Goal: Task Accomplishment & Management: Manage account settings

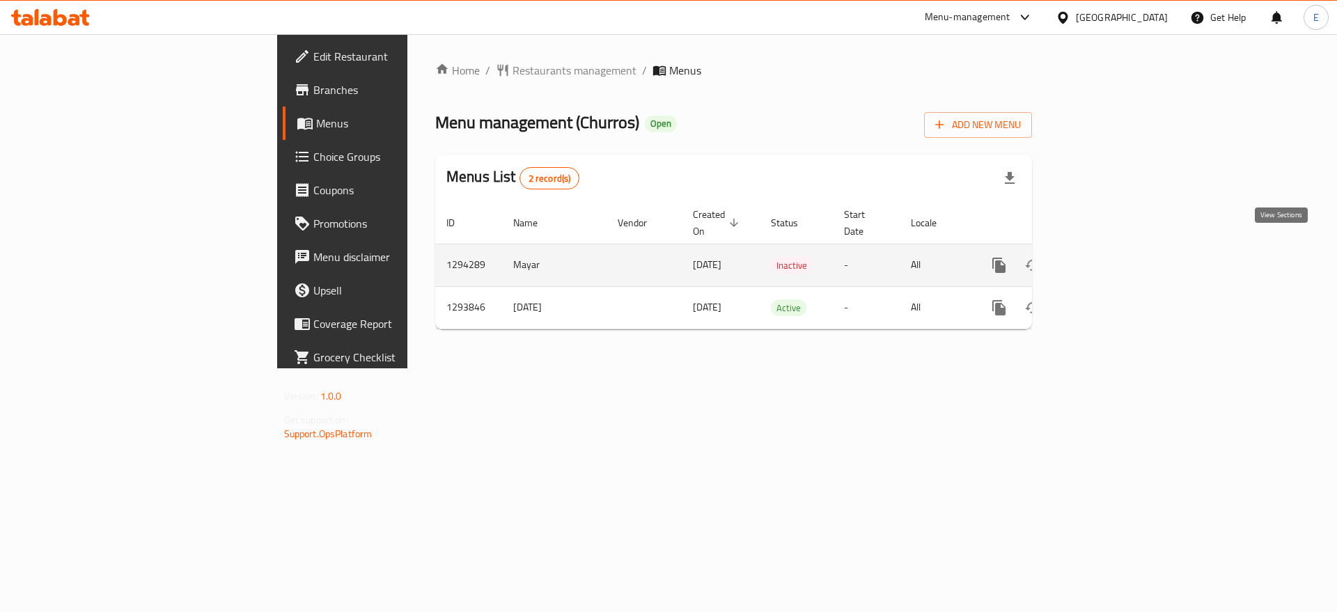
click at [1106, 259] on icon "enhanced table" at bounding box center [1100, 265] width 13 height 13
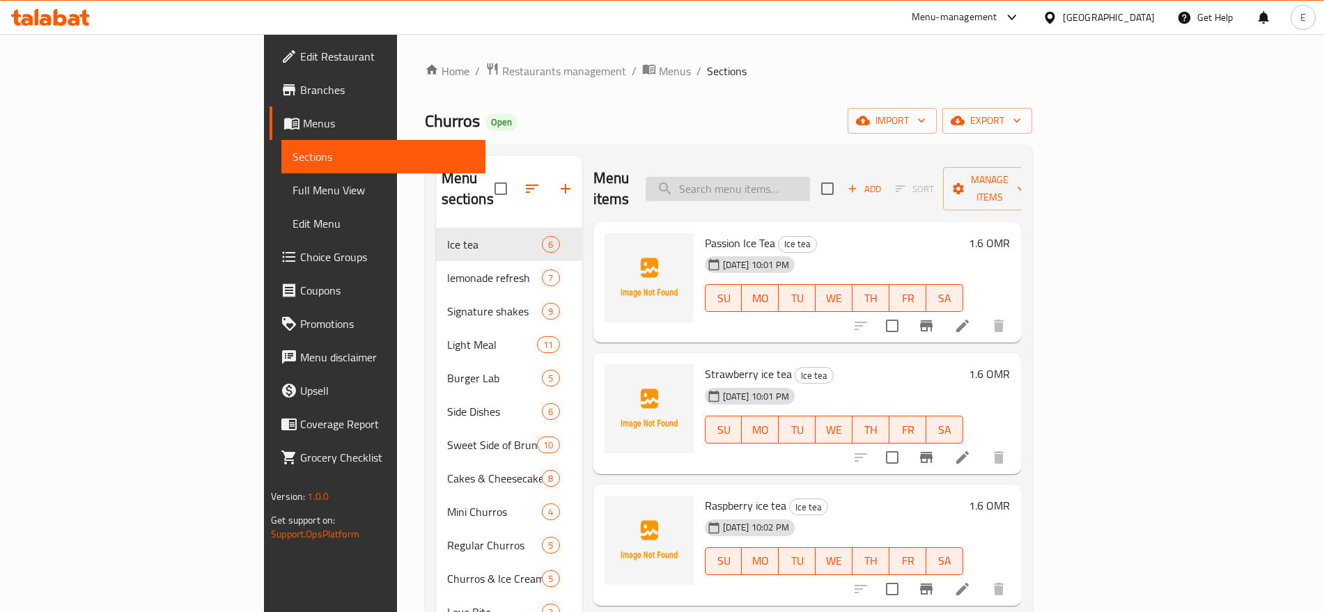
click at [810, 180] on input "search" at bounding box center [728, 189] width 164 height 24
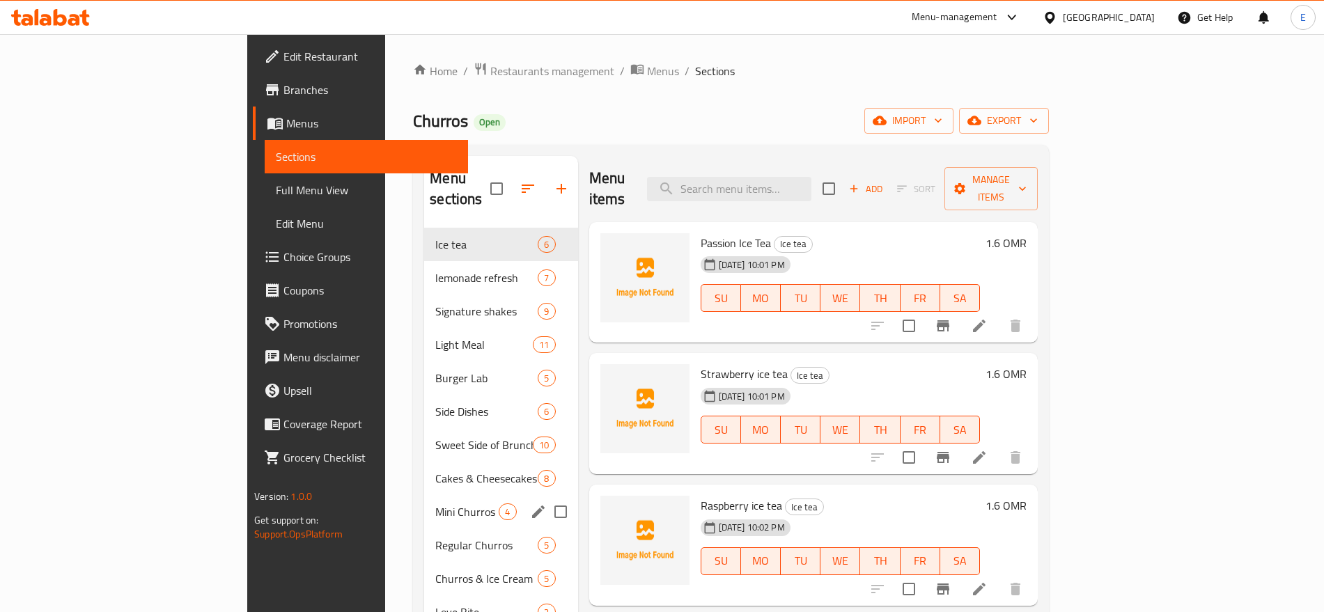
scroll to position [195, 0]
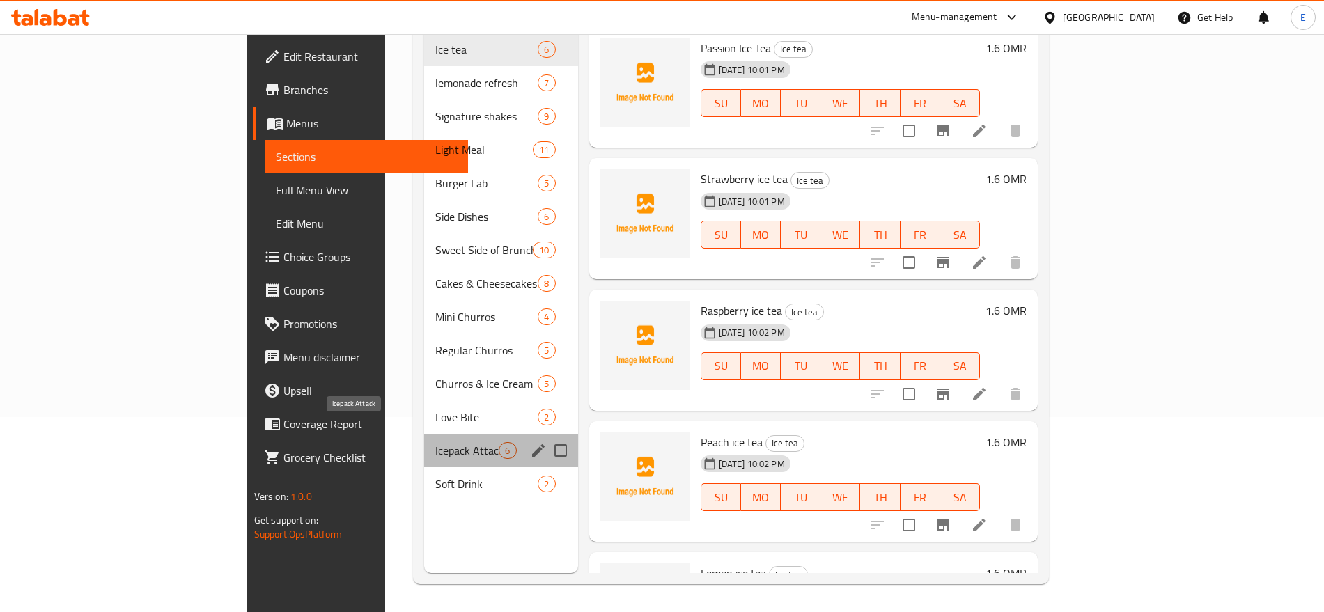
click at [435, 442] on span "Icepack Attack" at bounding box center [466, 450] width 63 height 17
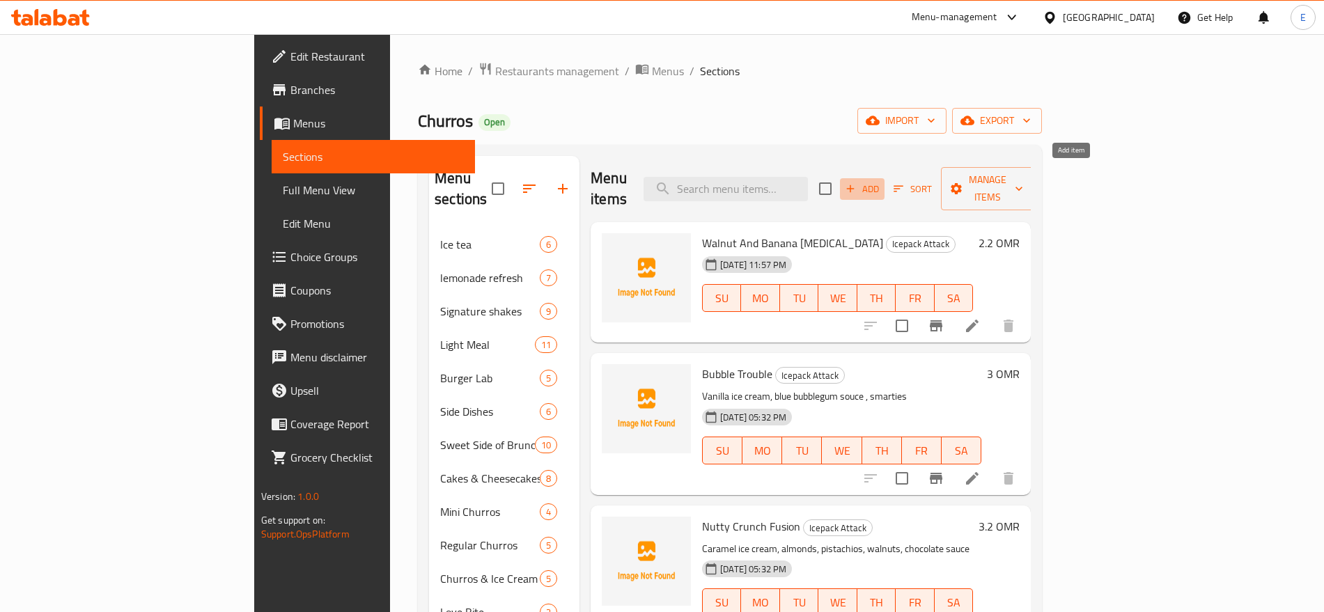
click at [881, 181] on span "Add" at bounding box center [863, 189] width 38 height 16
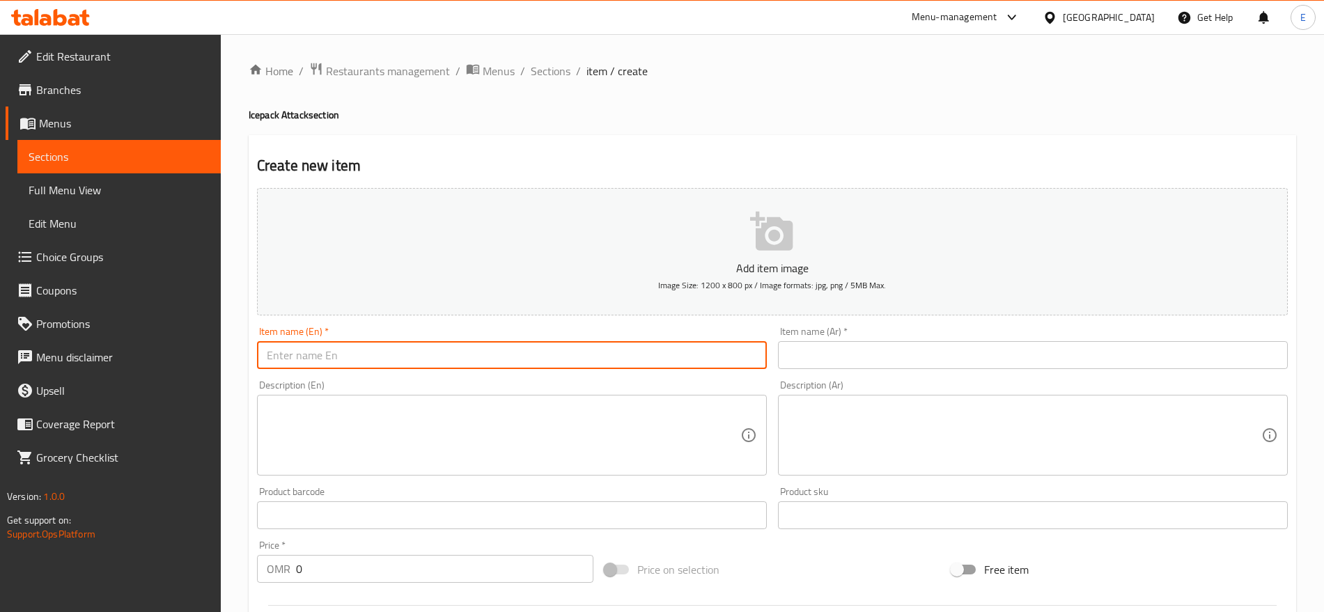
click at [605, 353] on input "text" at bounding box center [512, 355] width 510 height 28
paste input "Pistachio [MEDICAL_DATA]"
type input "Pistachio [MEDICAL_DATA]"
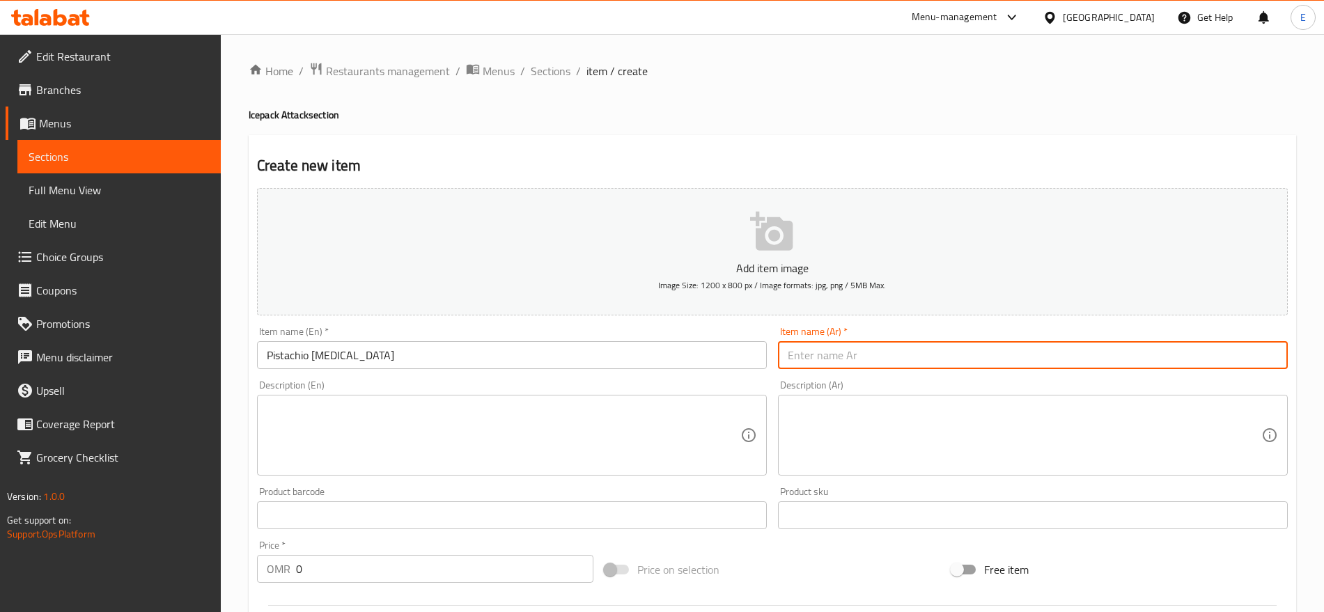
click at [887, 351] on input "text" at bounding box center [1033, 355] width 510 height 28
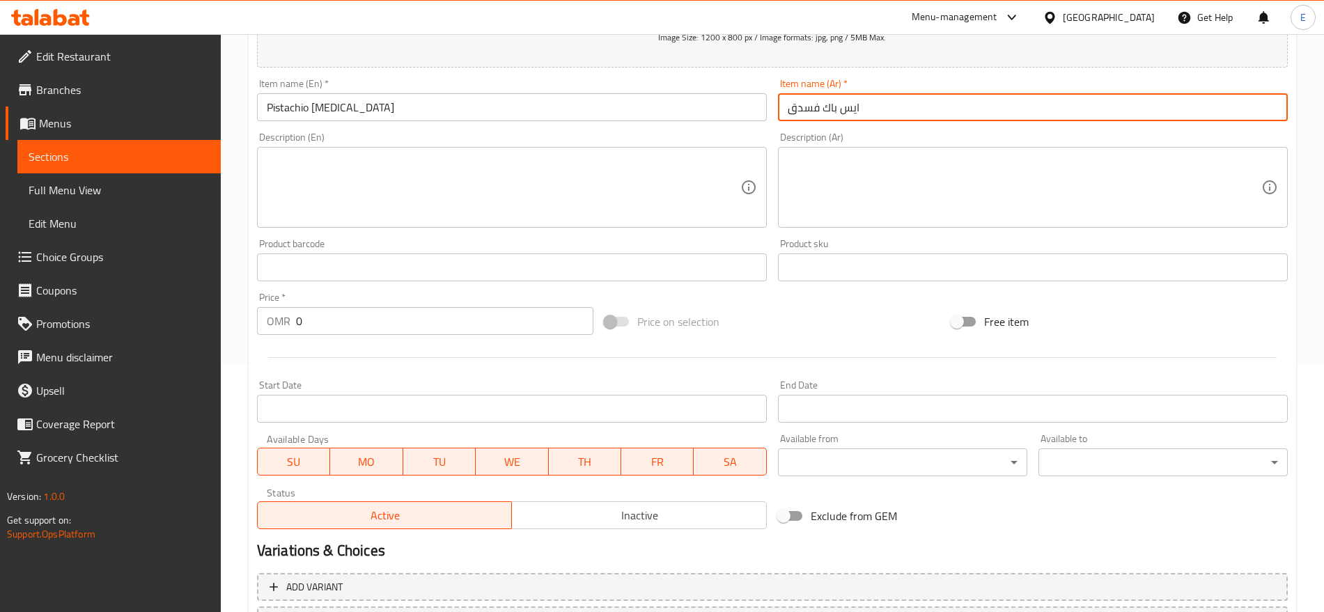
scroll to position [249, 0]
type input "ايس باك فسدق"
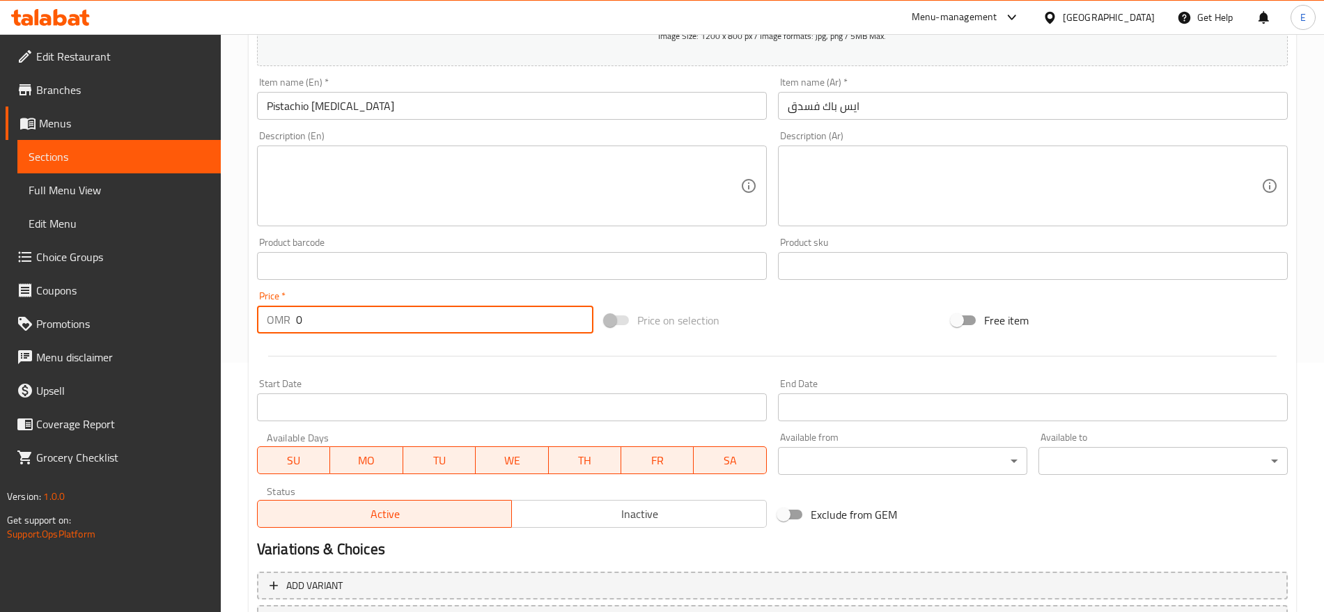
drag, startPoint x: 346, startPoint y: 323, endPoint x: 263, endPoint y: 320, distance: 82.9
click at [263, 320] on div "OMR 0 Price *" at bounding box center [425, 320] width 336 height 28
type input "2.2"
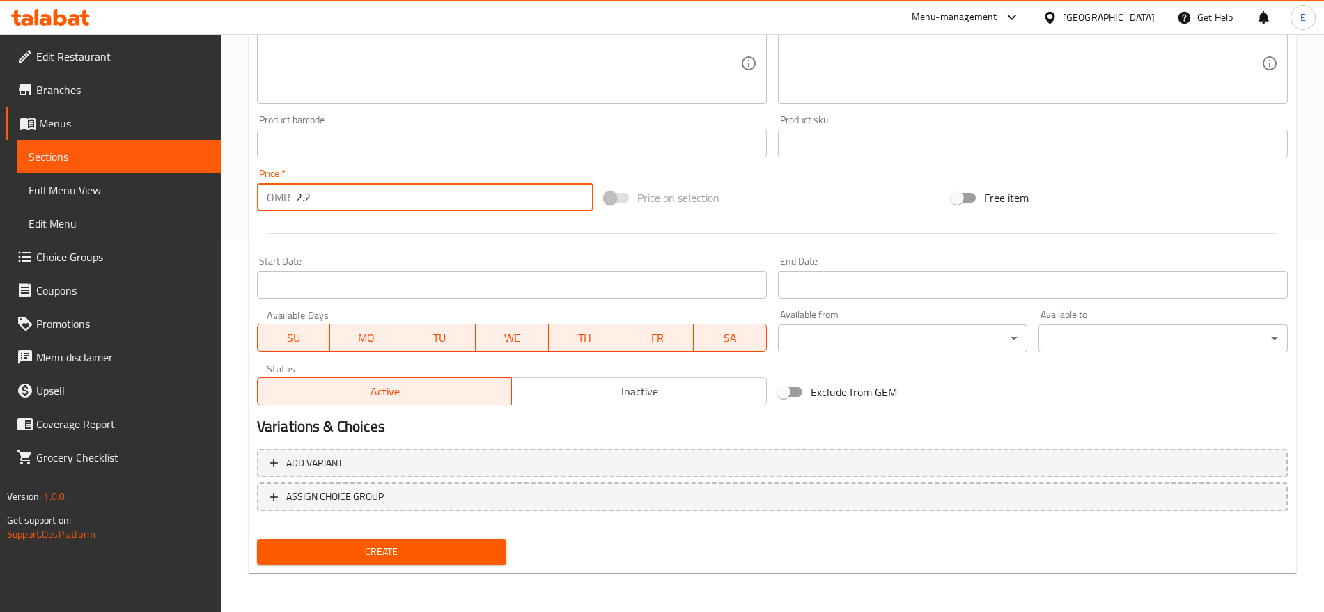
click at [367, 556] on span "Create" at bounding box center [381, 551] width 227 height 17
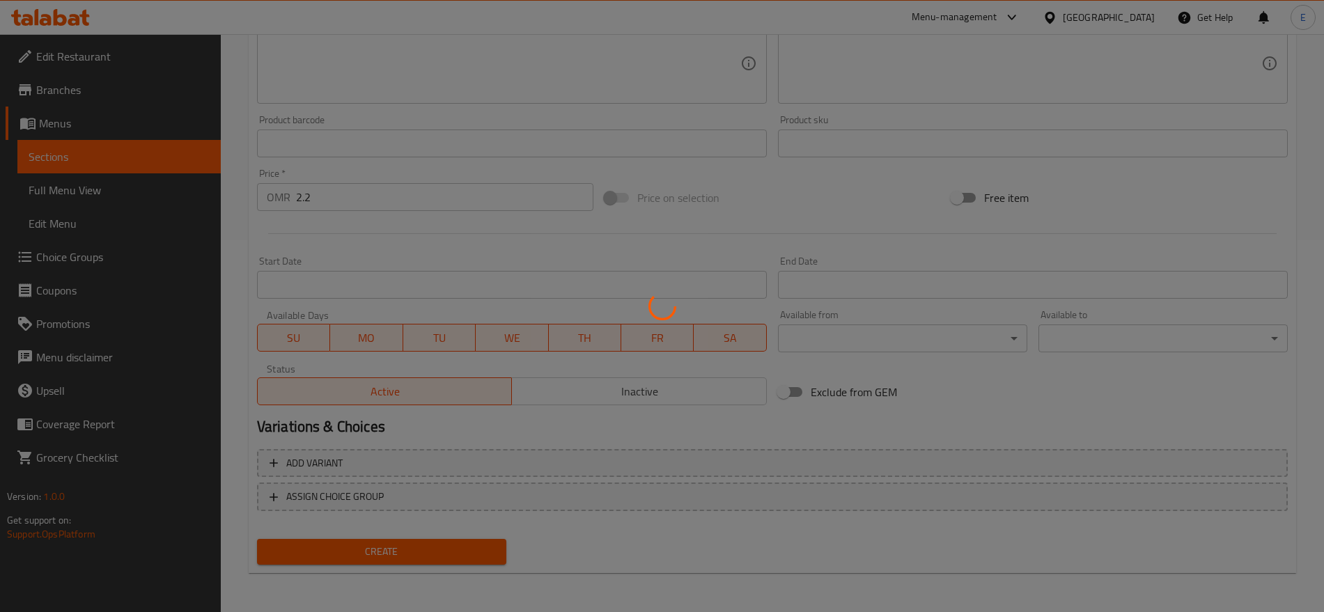
type input "0"
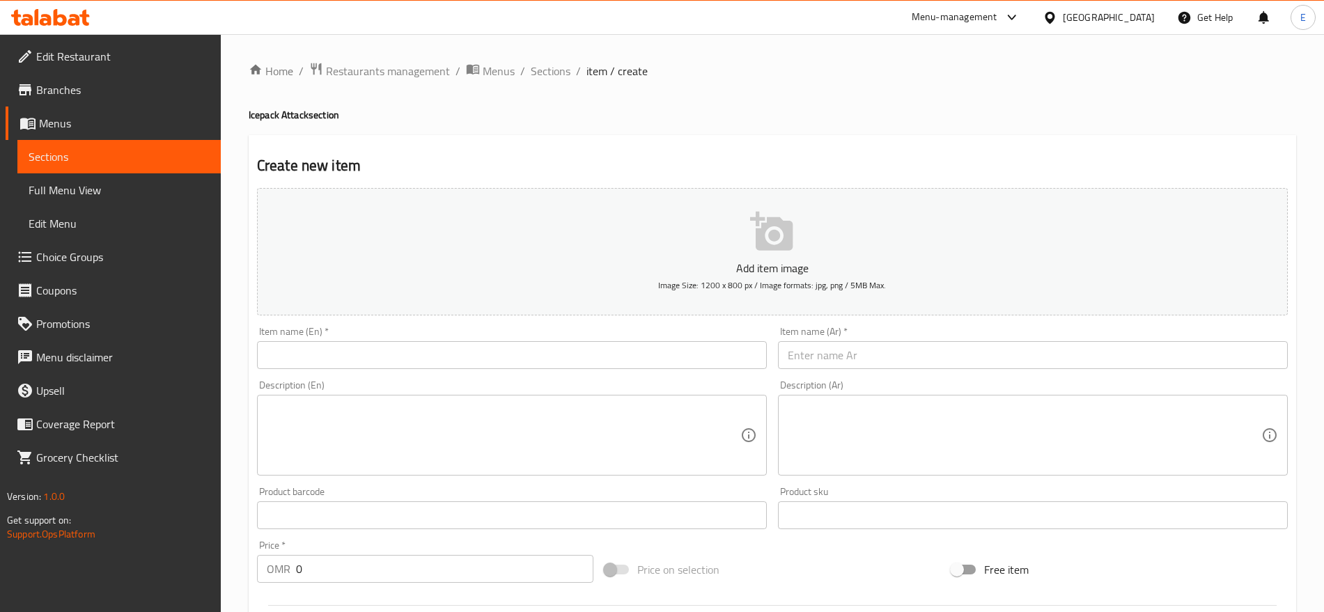
scroll to position [1, 0]
click at [553, 75] on span "Sections" at bounding box center [551, 70] width 40 height 17
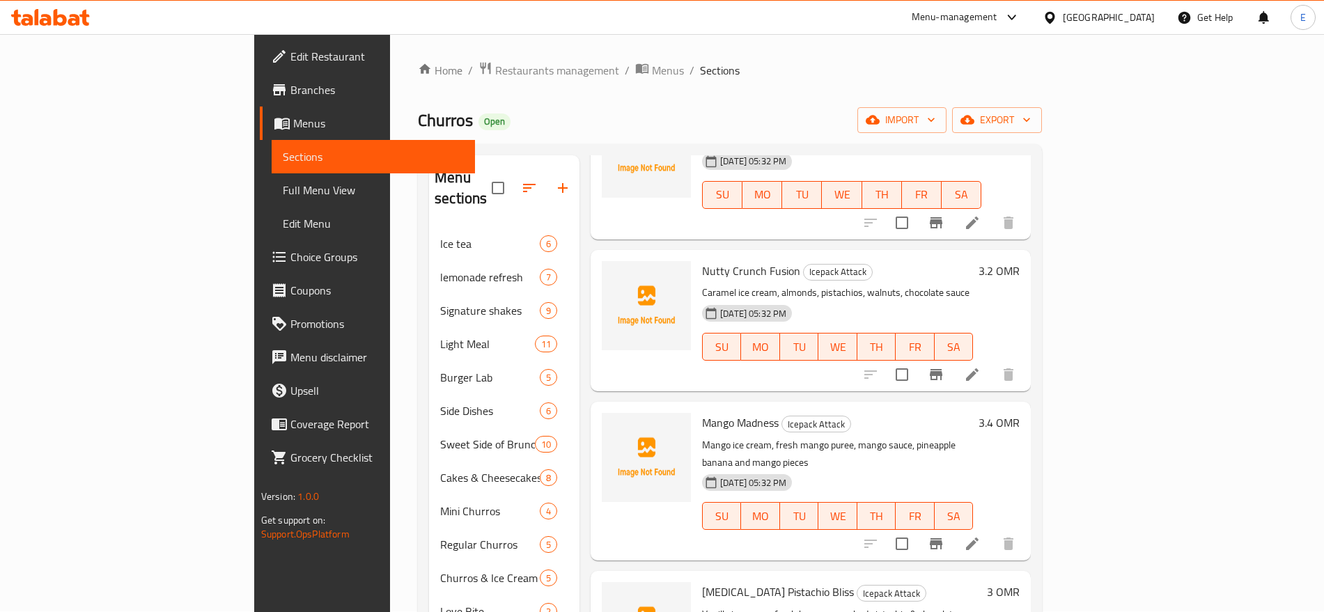
scroll to position [446, 0]
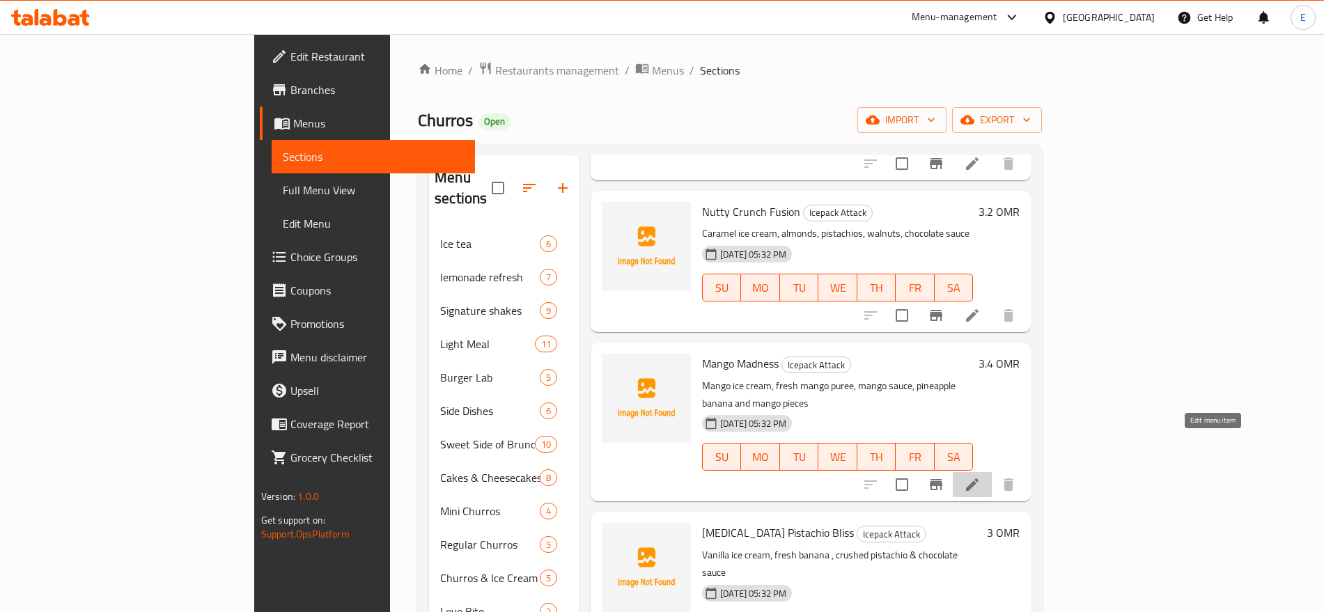
click at [979, 479] on icon at bounding box center [972, 485] width 13 height 13
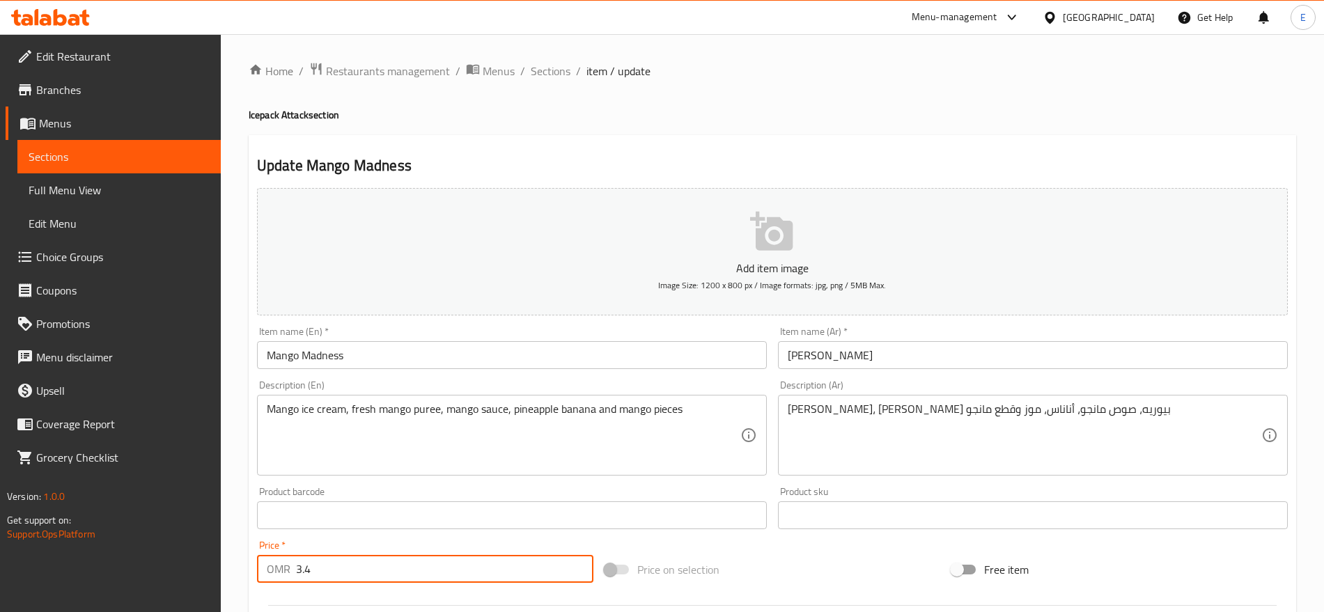
drag, startPoint x: 325, startPoint y: 570, endPoint x: 194, endPoint y: 544, distance: 133.6
click at [194, 544] on div "Edit Restaurant Branches Menus Sections Full Menu View Edit Menu Choice Groups …" at bounding box center [662, 509] width 1324 height 950
type input "2.2"
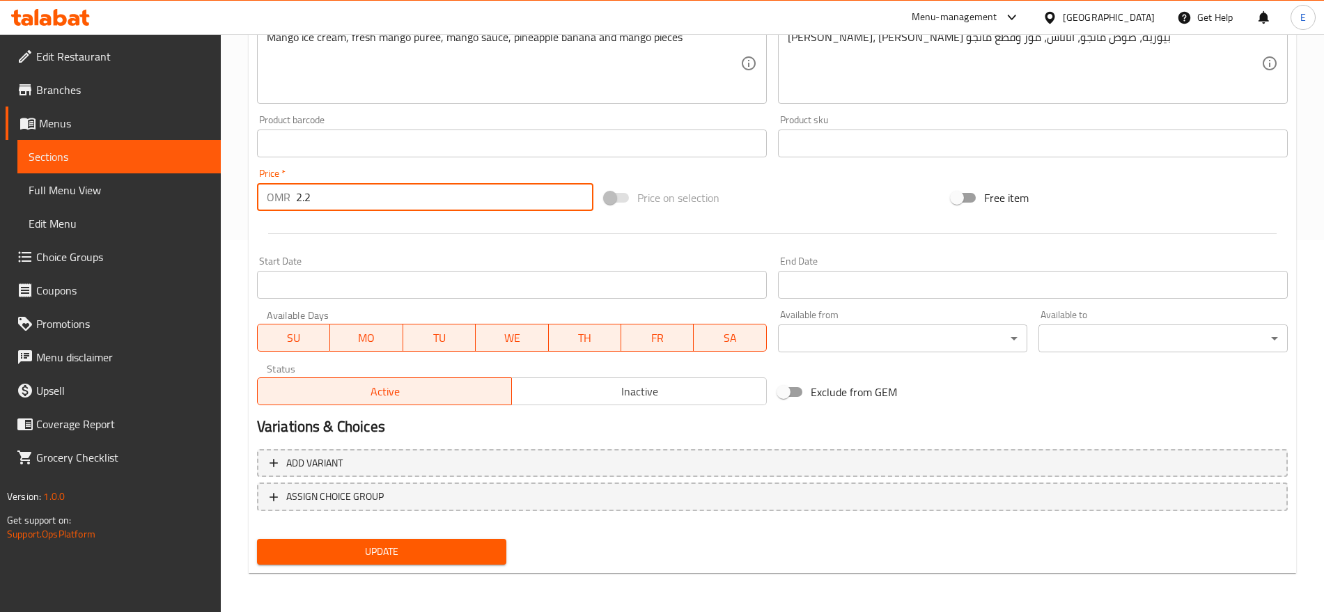
click at [438, 557] on span "Update" at bounding box center [381, 551] width 227 height 17
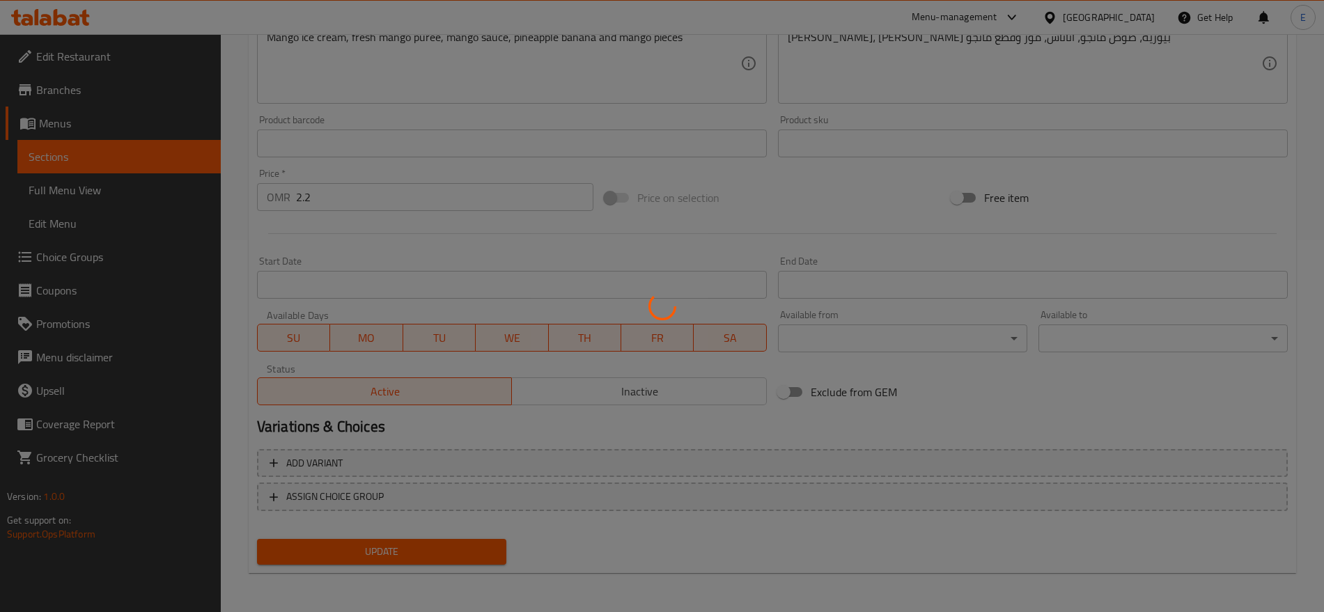
scroll to position [0, 0]
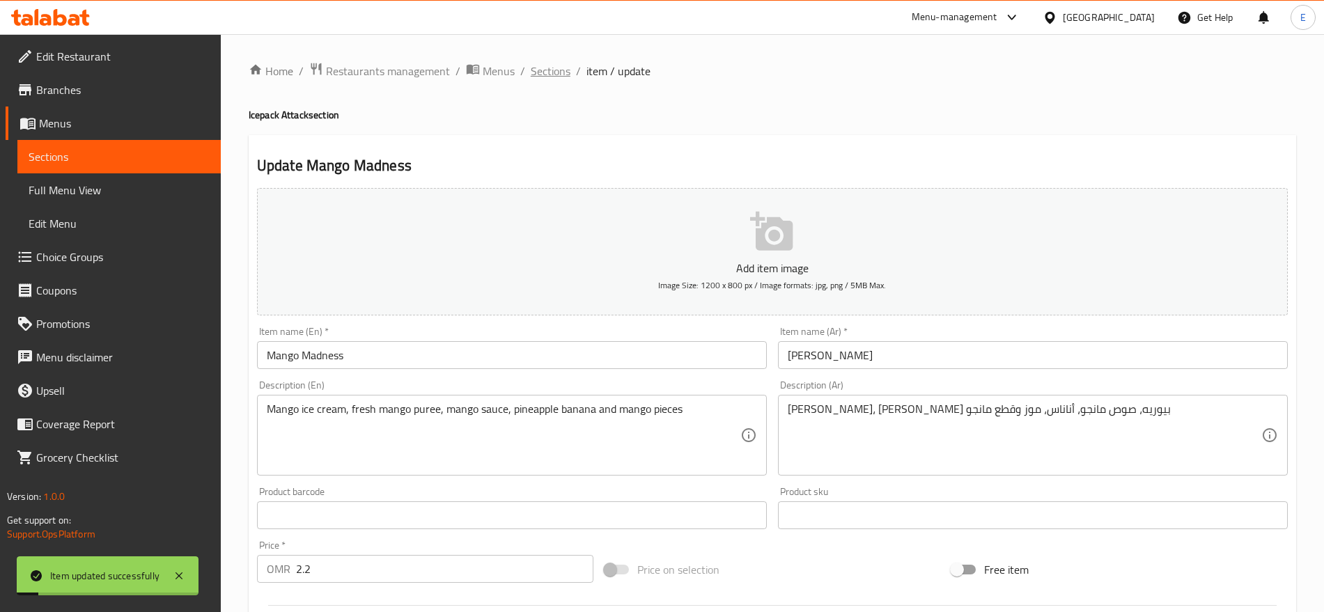
click at [538, 68] on span "Sections" at bounding box center [551, 71] width 40 height 17
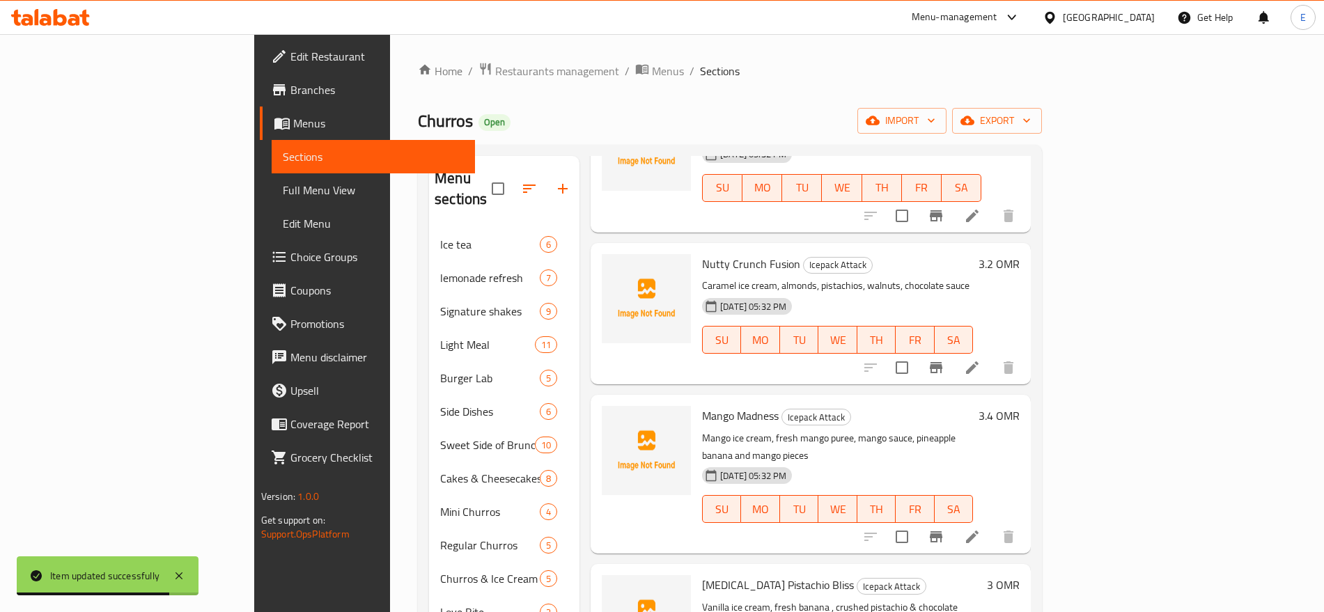
scroll to position [396, 0]
click at [981, 358] on icon at bounding box center [972, 366] width 17 height 17
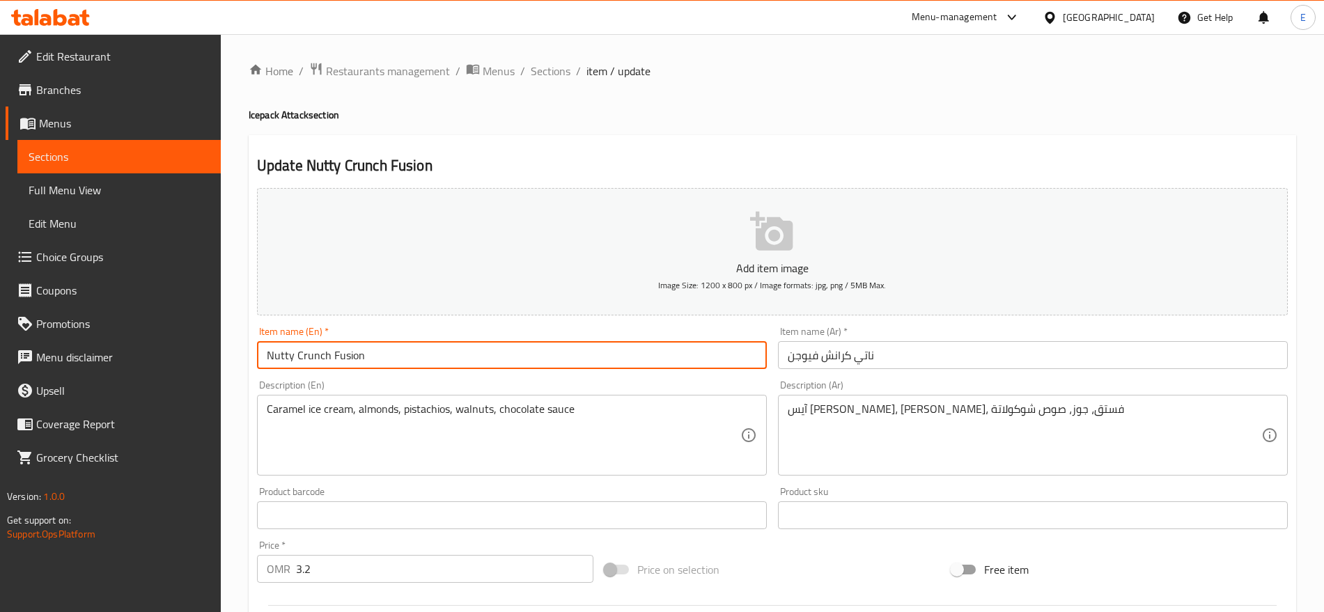
click at [418, 361] on input "Nutty Crunch Fusion" at bounding box center [512, 355] width 510 height 28
type input "Nutty Crunch Fusion [MEDICAL_DATA]"
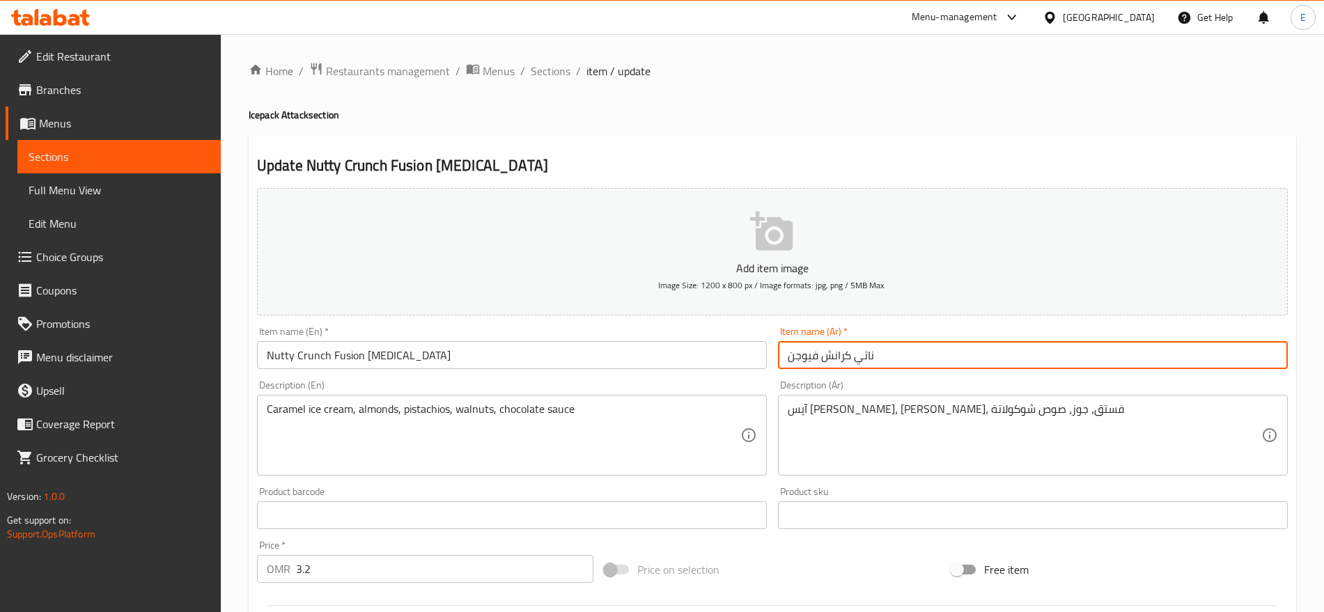
click at [912, 364] on input "ناتي كرانش فيوجن" at bounding box center [1033, 355] width 510 height 28
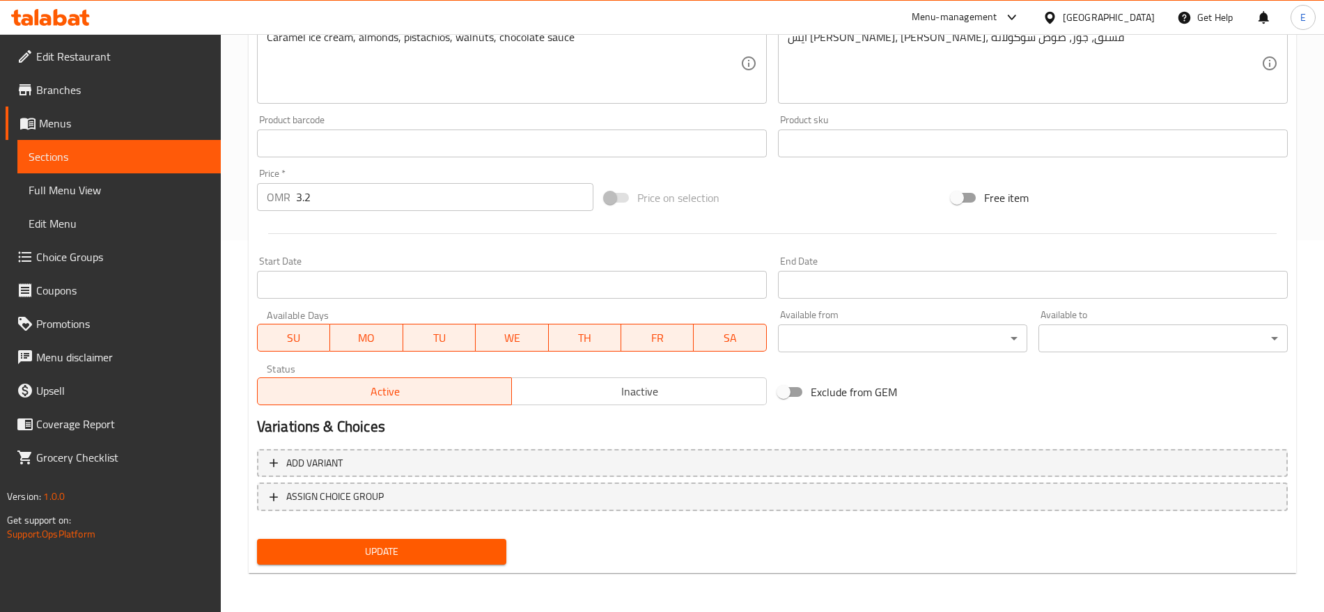
type input "ايس باك ناتي كرانش فيوجن"
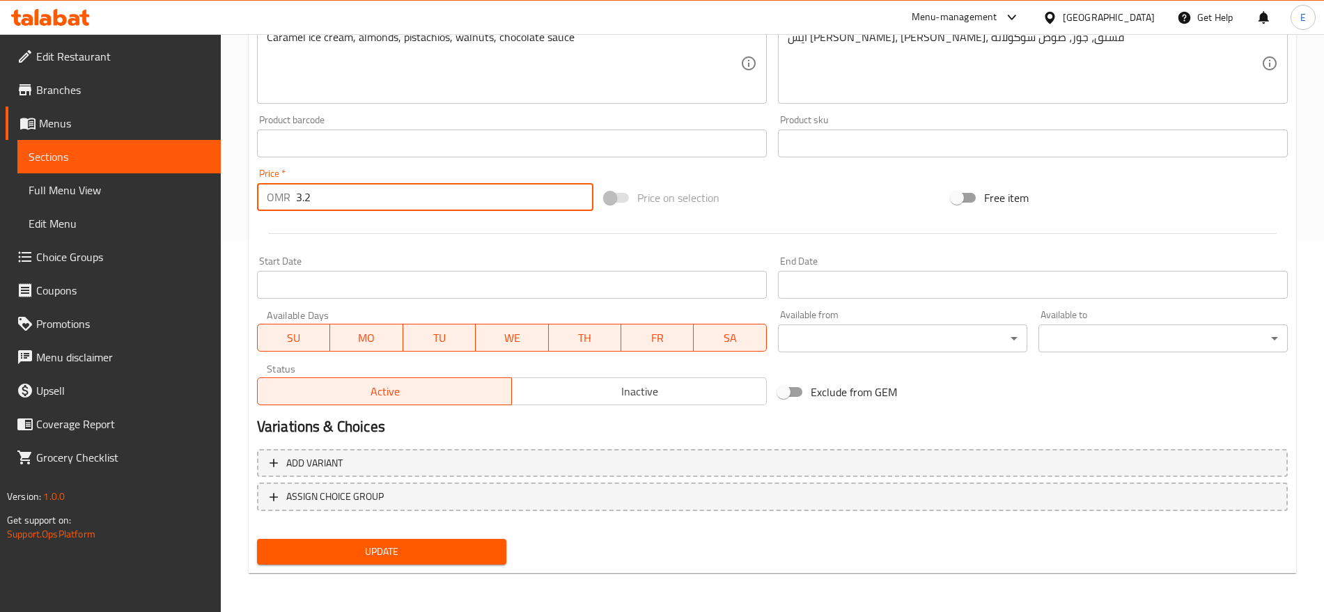
drag, startPoint x: 340, startPoint y: 196, endPoint x: 171, endPoint y: 173, distance: 170.1
click at [171, 173] on div "Edit Restaurant Branches Menus Sections Full Menu View Edit Menu Choice Groups …" at bounding box center [662, 137] width 1324 height 950
type input "2.2"
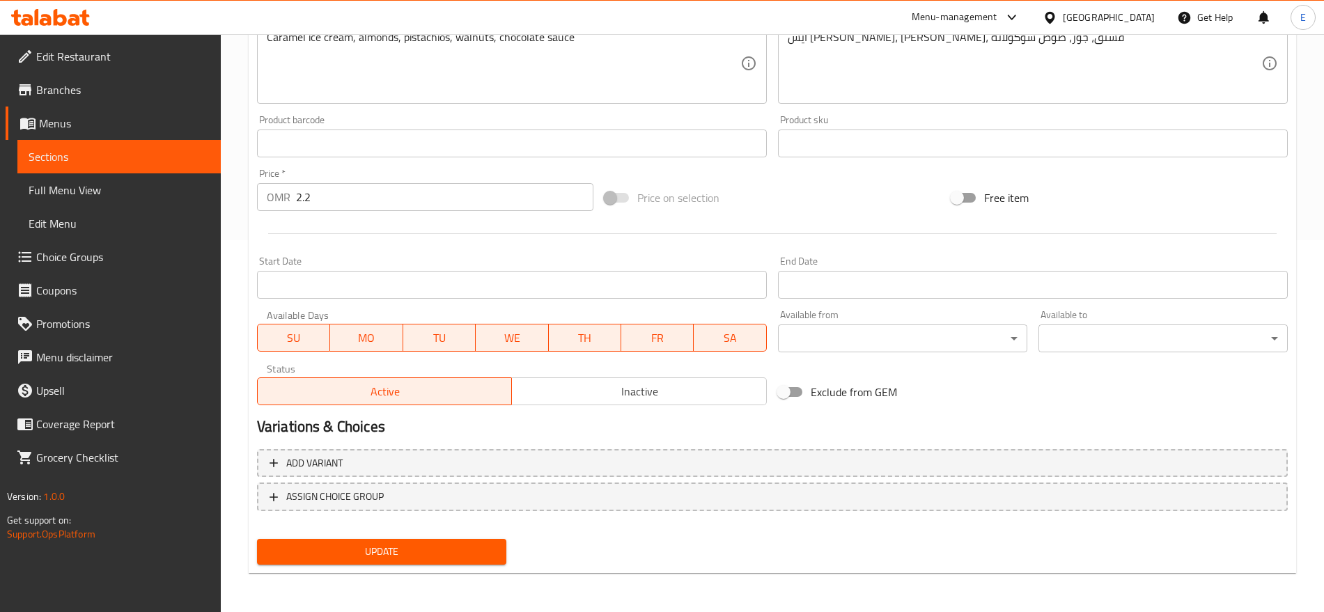
click at [352, 238] on div at bounding box center [772, 234] width 1042 height 34
click at [366, 548] on span "Update" at bounding box center [381, 551] width 227 height 17
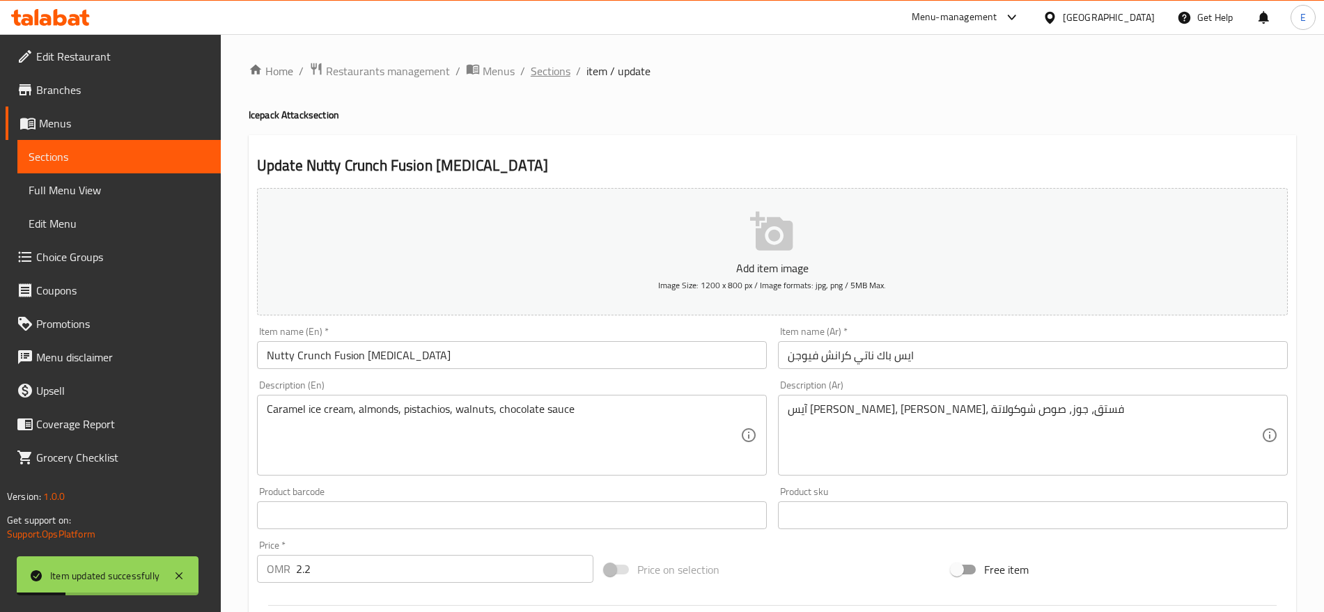
click at [564, 76] on span "Sections" at bounding box center [551, 71] width 40 height 17
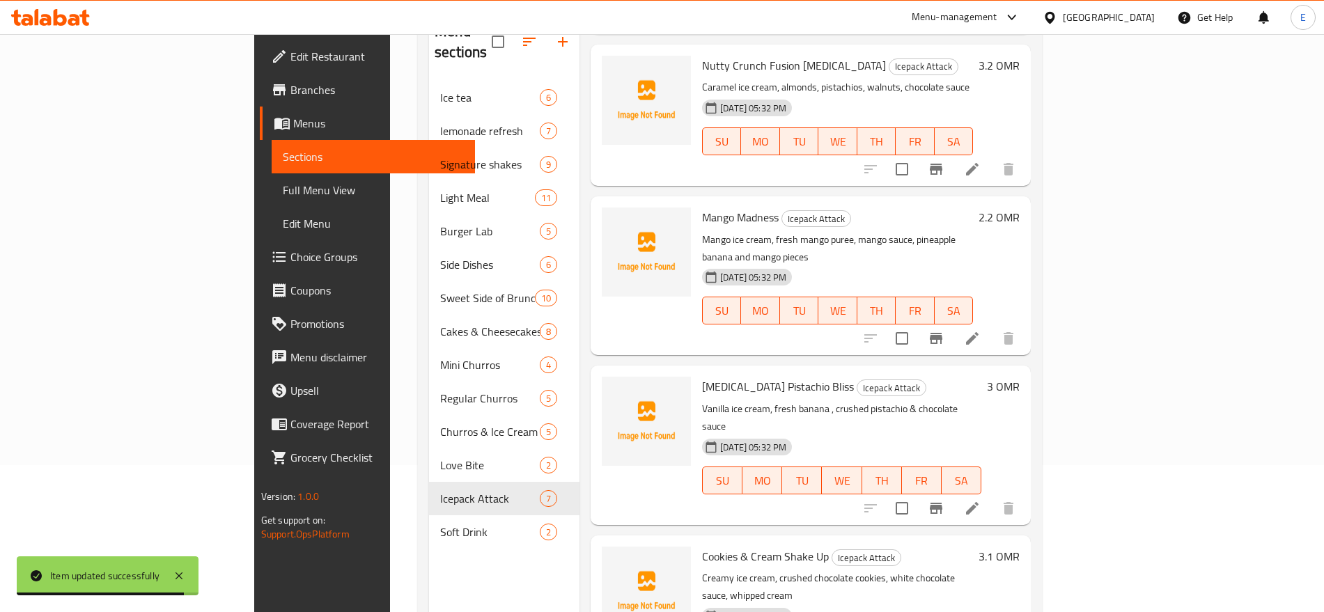
scroll to position [195, 0]
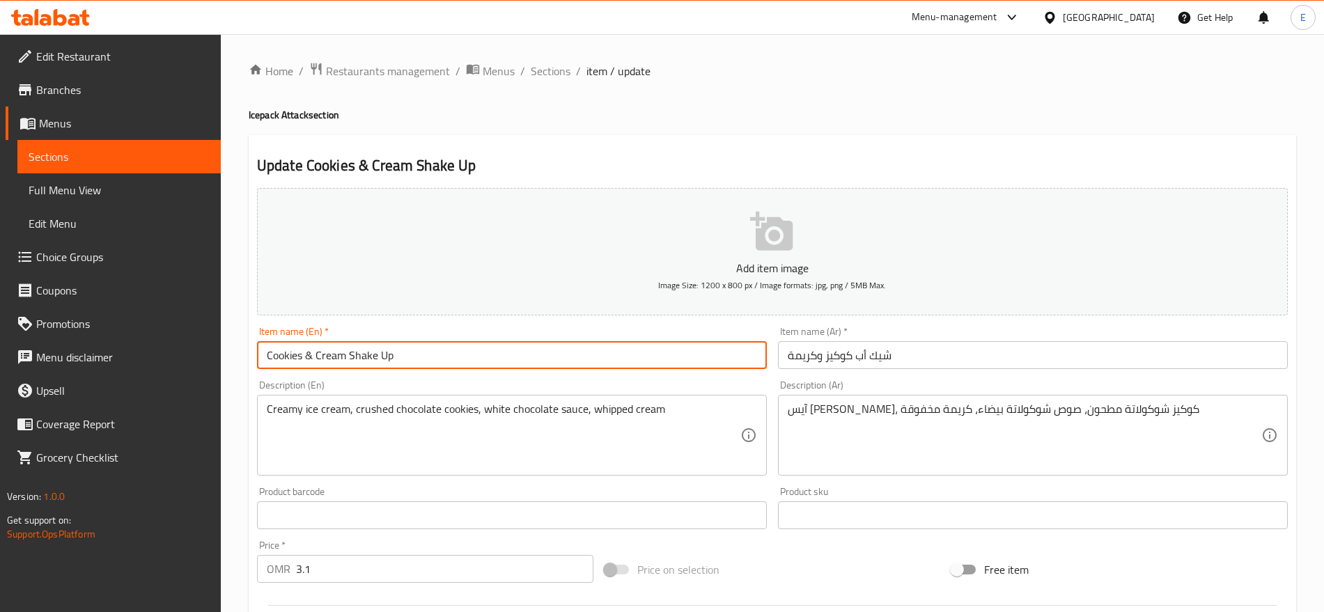
drag, startPoint x: 396, startPoint y: 351, endPoint x: 349, endPoint y: 355, distance: 47.5
click at [349, 355] on input "Cookies & Cream Shake Up" at bounding box center [512, 355] width 510 height 28
type input "Cookies & Cream"
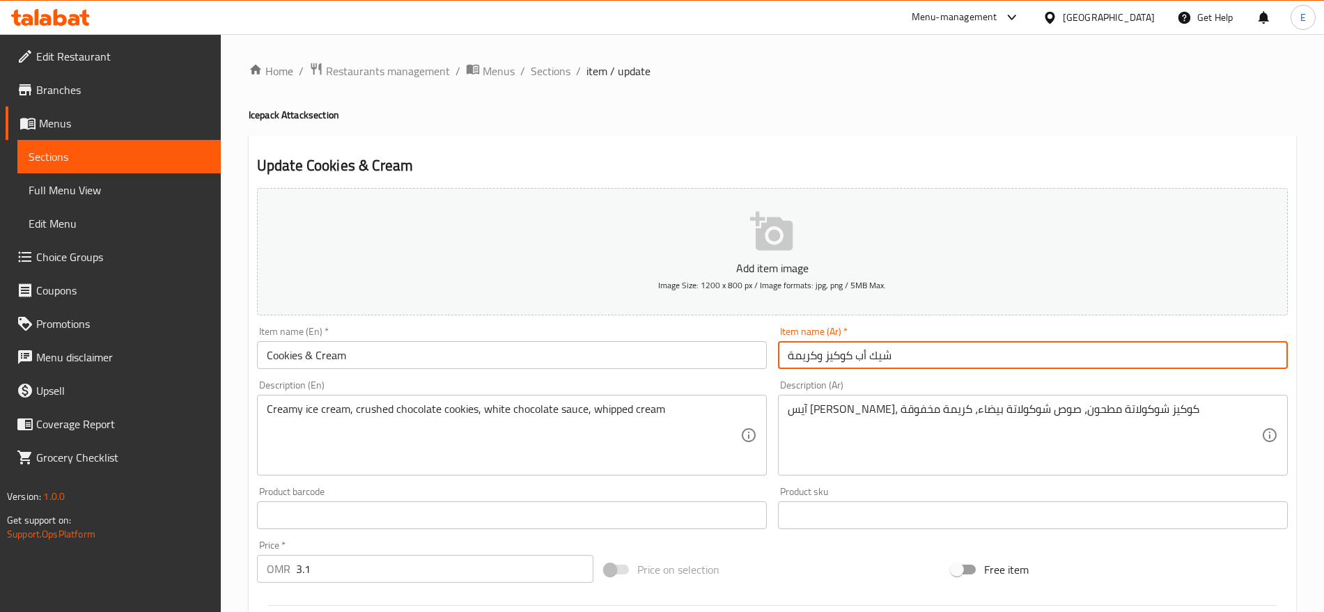
drag, startPoint x: 852, startPoint y: 357, endPoint x: 950, endPoint y: 355, distance: 98.2
click at [950, 355] on input "شيك أب كوكيز وكريمة" at bounding box center [1033, 355] width 510 height 28
type input "كوكيز وكريمة"
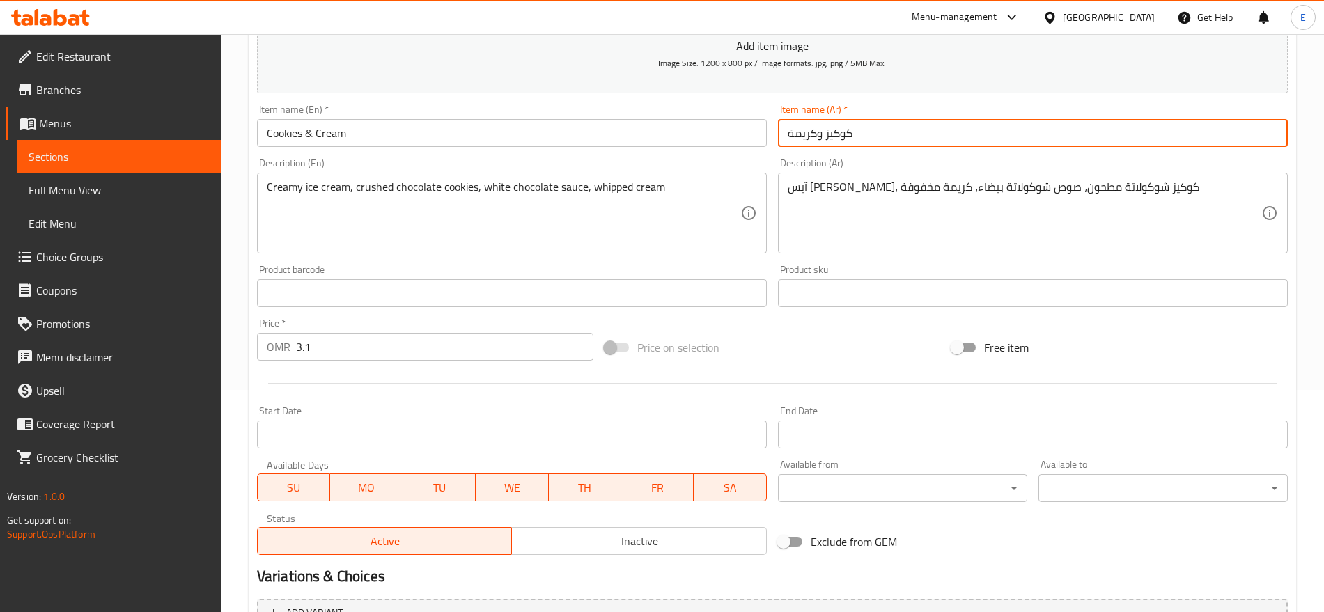
scroll to position [223, 0]
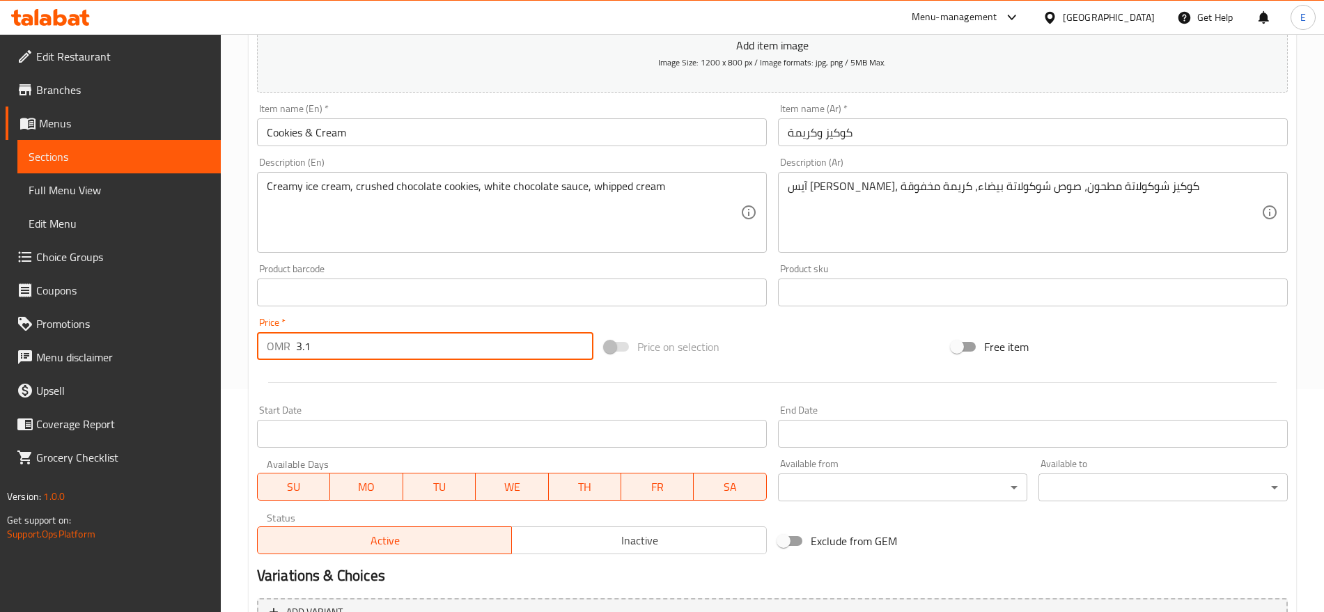
drag, startPoint x: 321, startPoint y: 342, endPoint x: 88, endPoint y: 334, distance: 233.5
click at [88, 334] on div "Edit Restaurant Branches Menus Sections Full Menu View Edit Menu Choice Groups …" at bounding box center [662, 286] width 1324 height 950
type input "2.2"
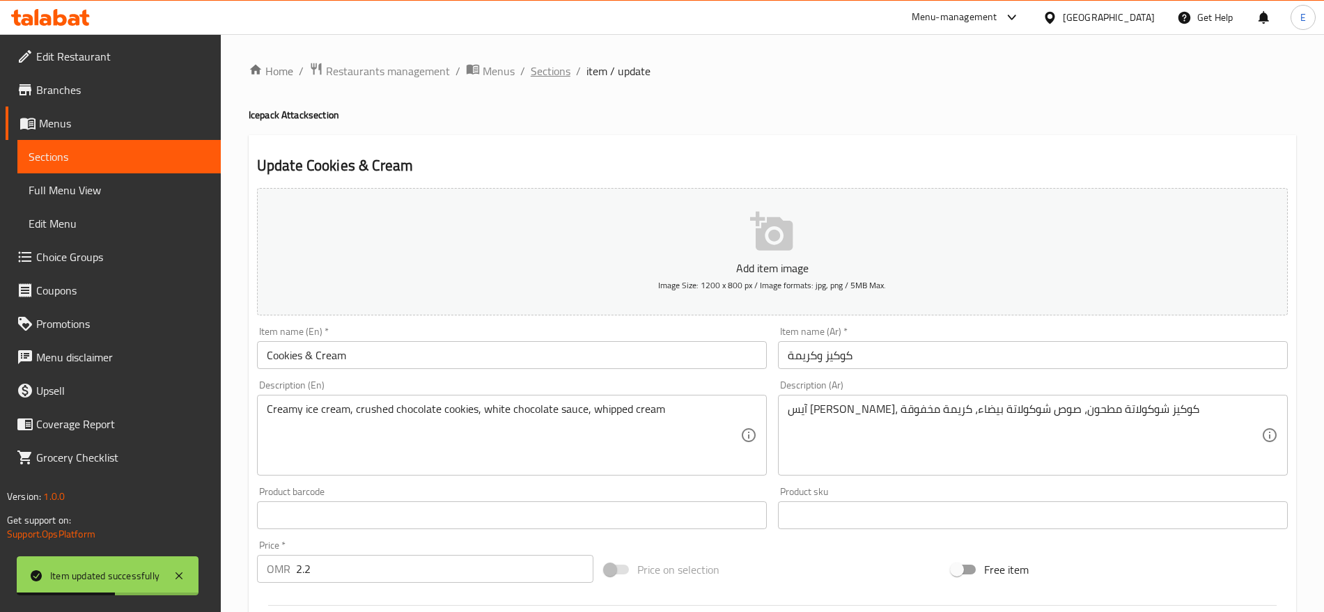
click at [543, 70] on span "Sections" at bounding box center [551, 71] width 40 height 17
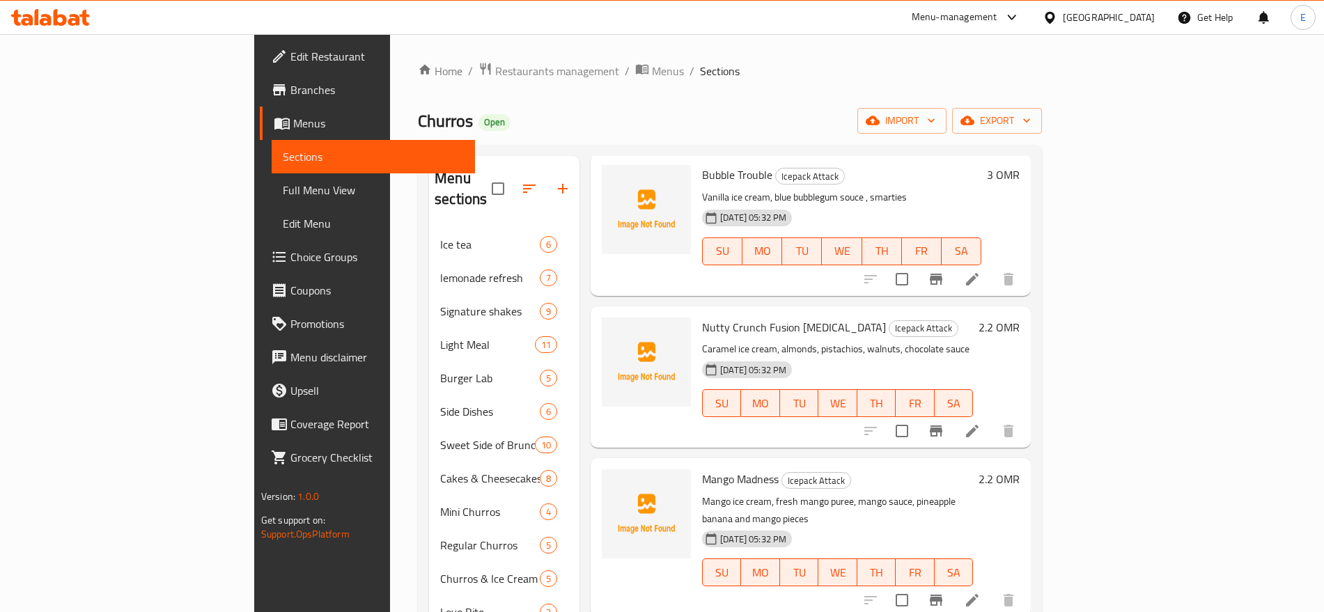
scroll to position [327, 0]
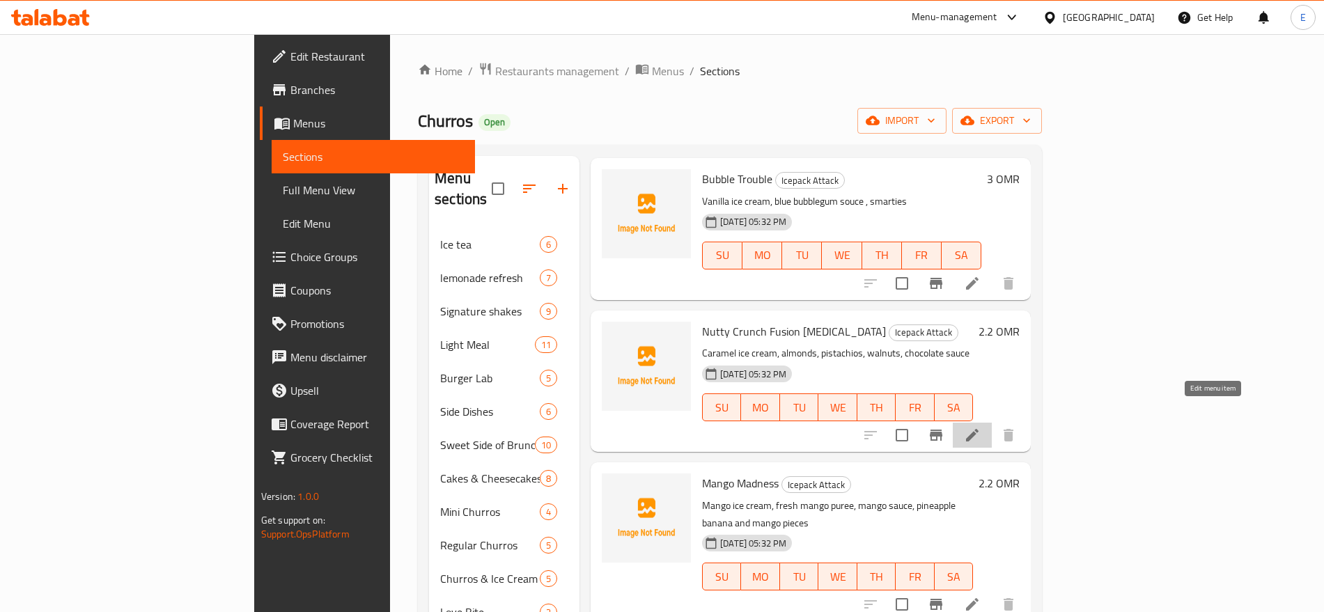
click at [981, 427] on icon at bounding box center [972, 435] width 17 height 17
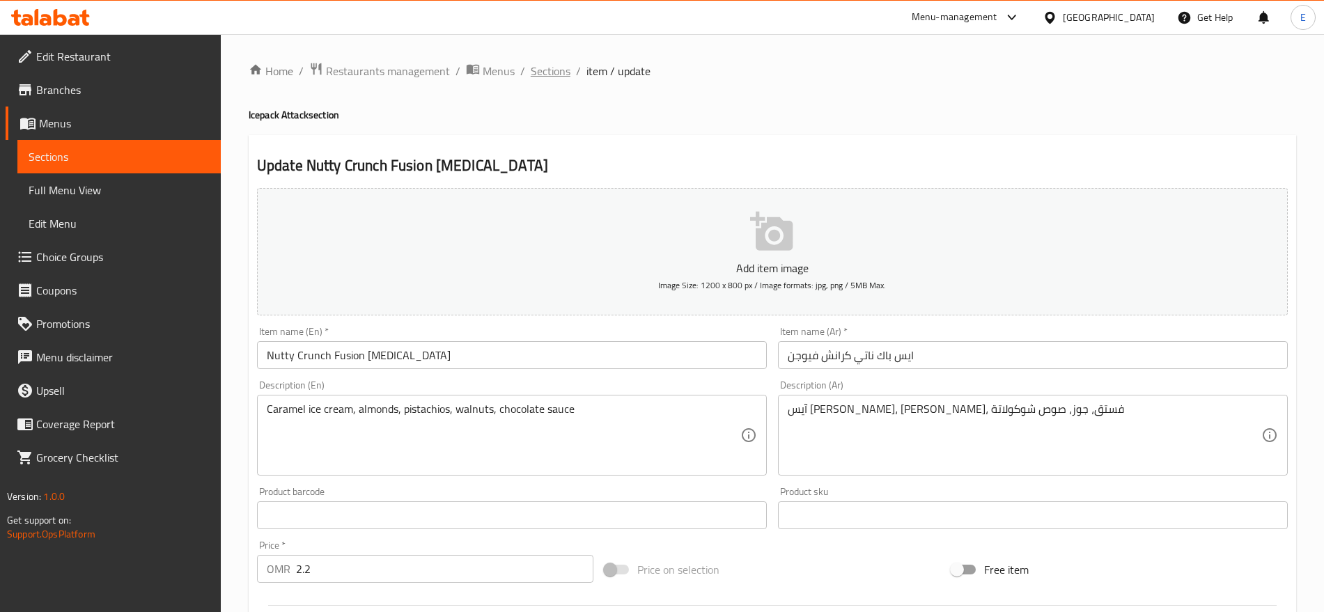
click at [543, 63] on span "Sections" at bounding box center [551, 71] width 40 height 17
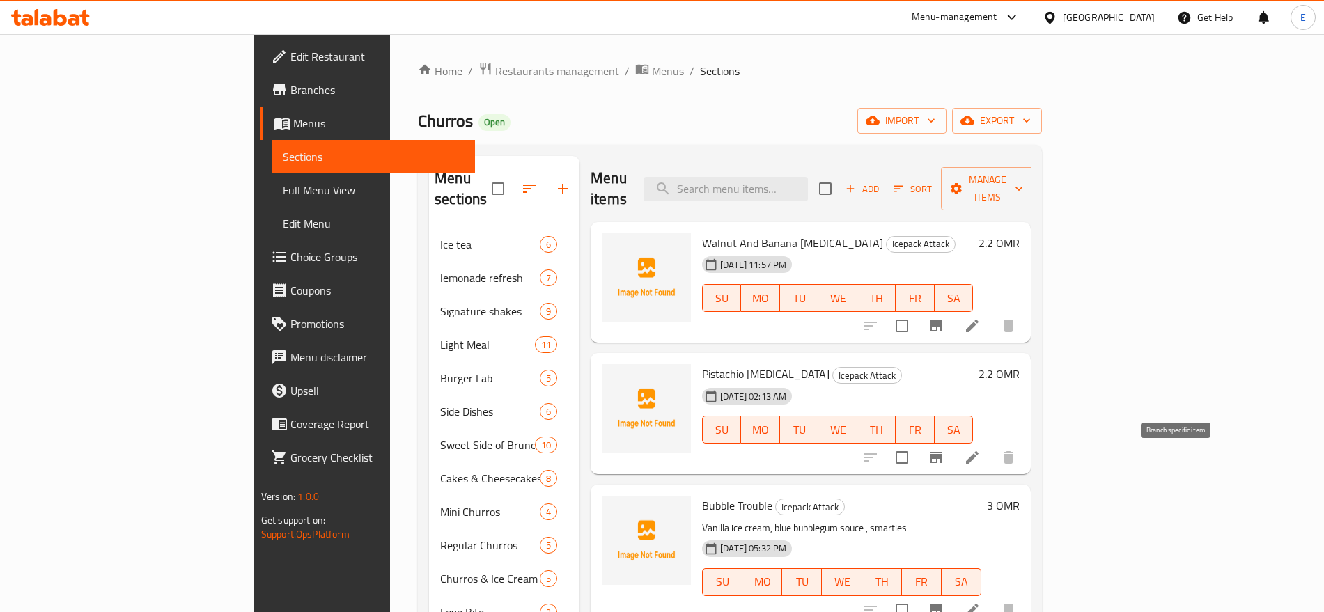
scroll to position [127, 0]
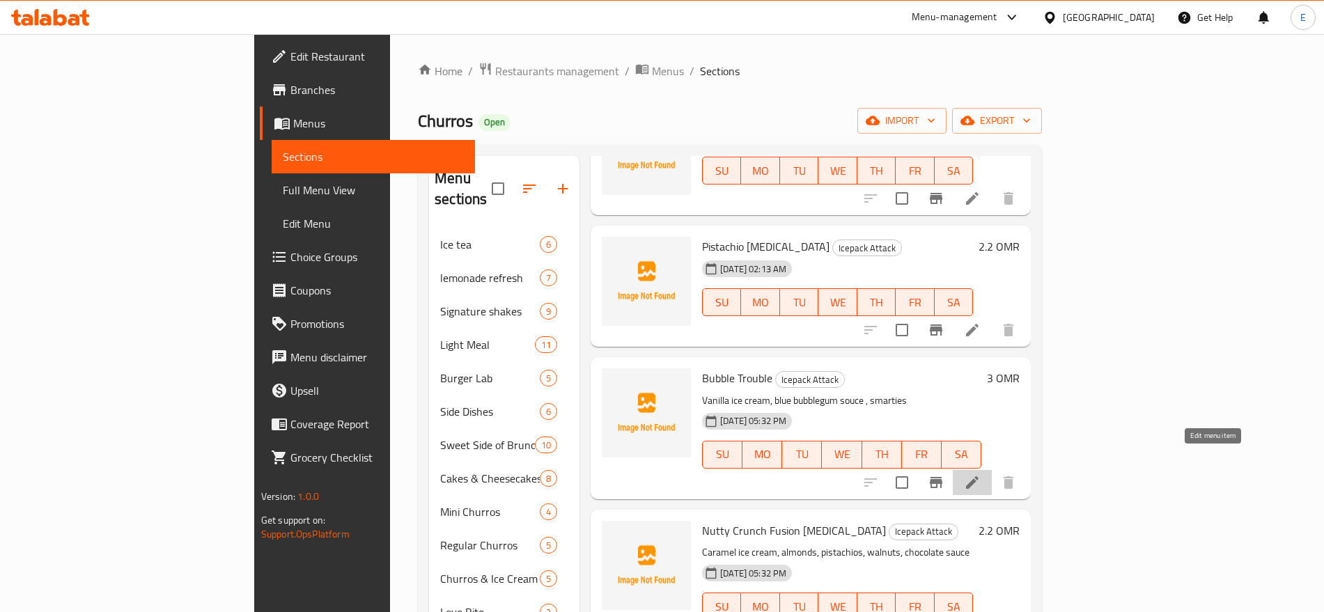
click at [981, 474] on icon at bounding box center [972, 482] width 17 height 17
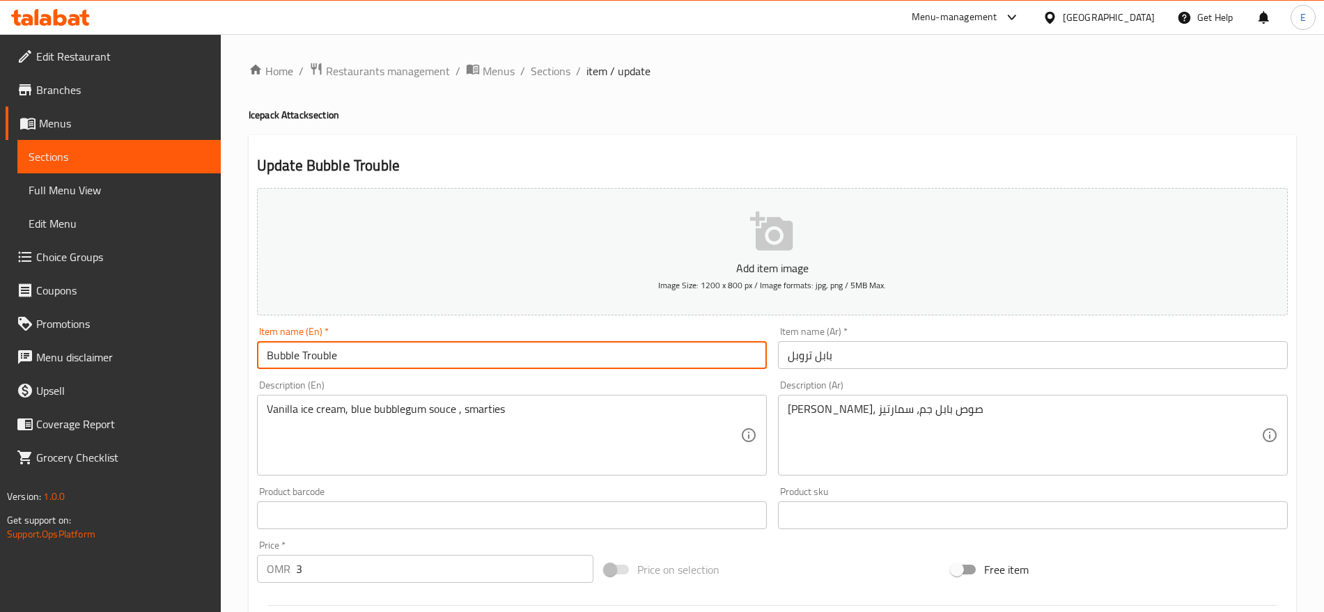
click at [413, 350] on input "Bubble Trouble" at bounding box center [512, 355] width 510 height 28
click at [413, 350] on input "Bubble Trouble ÷" at bounding box center [512, 355] width 510 height 28
type input "Bubble Trouble [MEDICAL_DATA]"
click at [891, 357] on input "بابل تروبل" at bounding box center [1033, 355] width 510 height 28
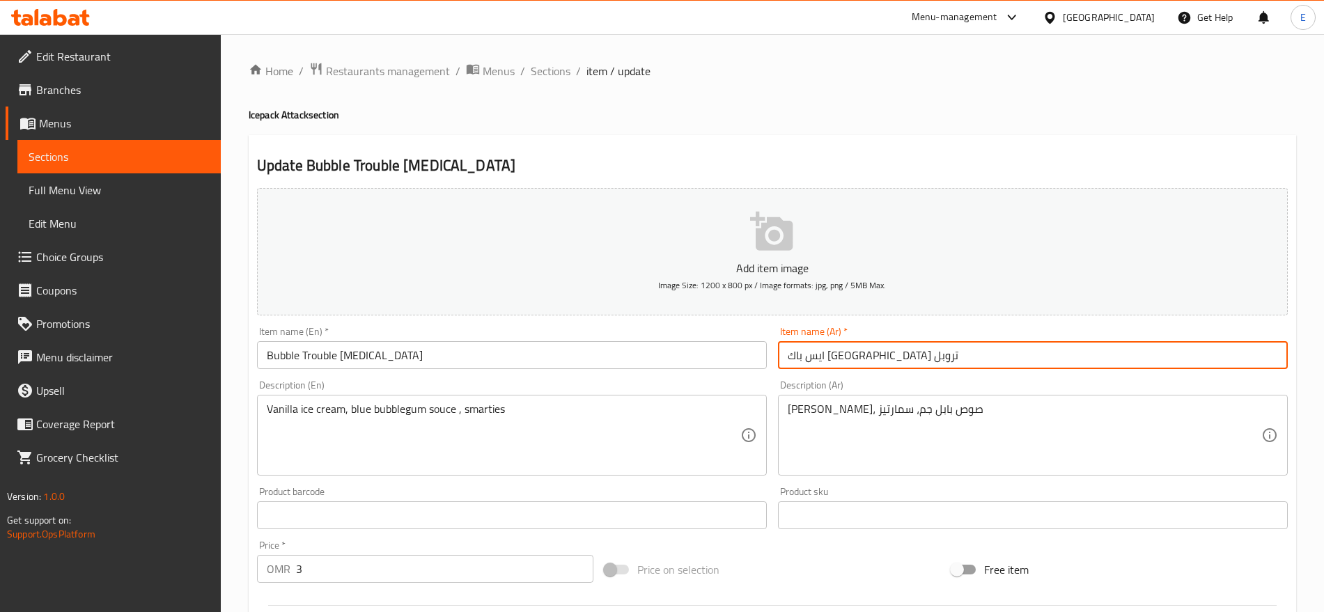
type input "ايس باك [GEOGRAPHIC_DATA] تروبل"
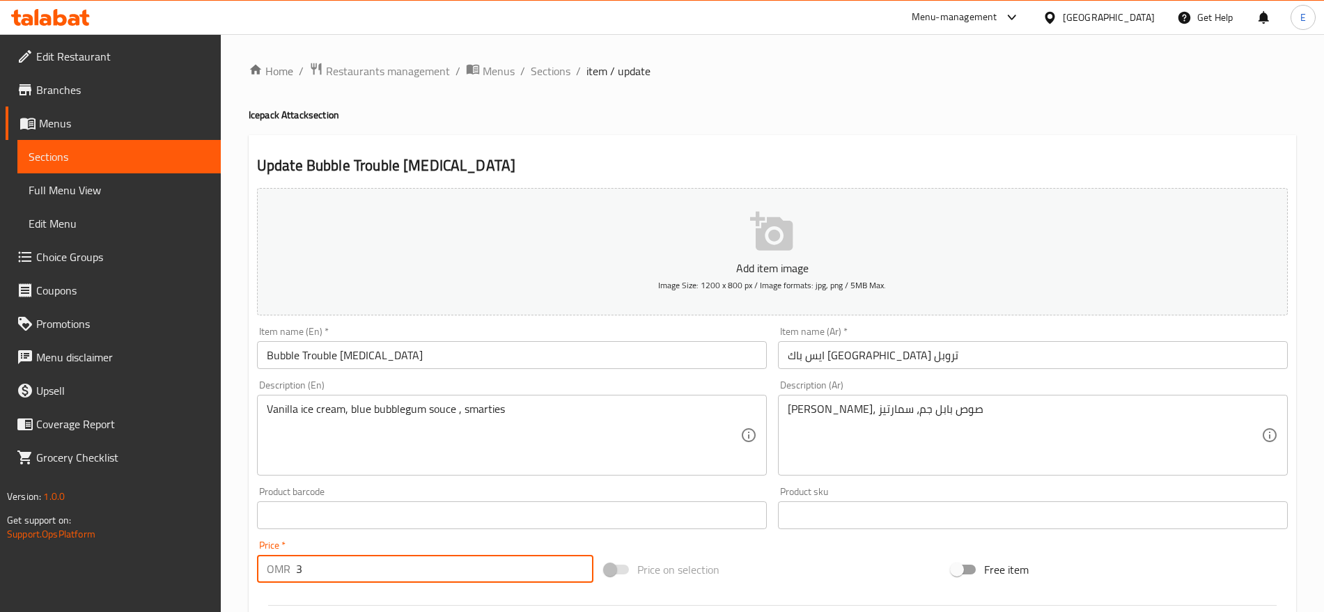
drag, startPoint x: 348, startPoint y: 570, endPoint x: 203, endPoint y: 555, distance: 145.0
click at [203, 555] on div "Edit Restaurant Branches Menus Sections Full Menu View Edit Menu Choice Groups …" at bounding box center [662, 509] width 1324 height 950
type input "2.2"
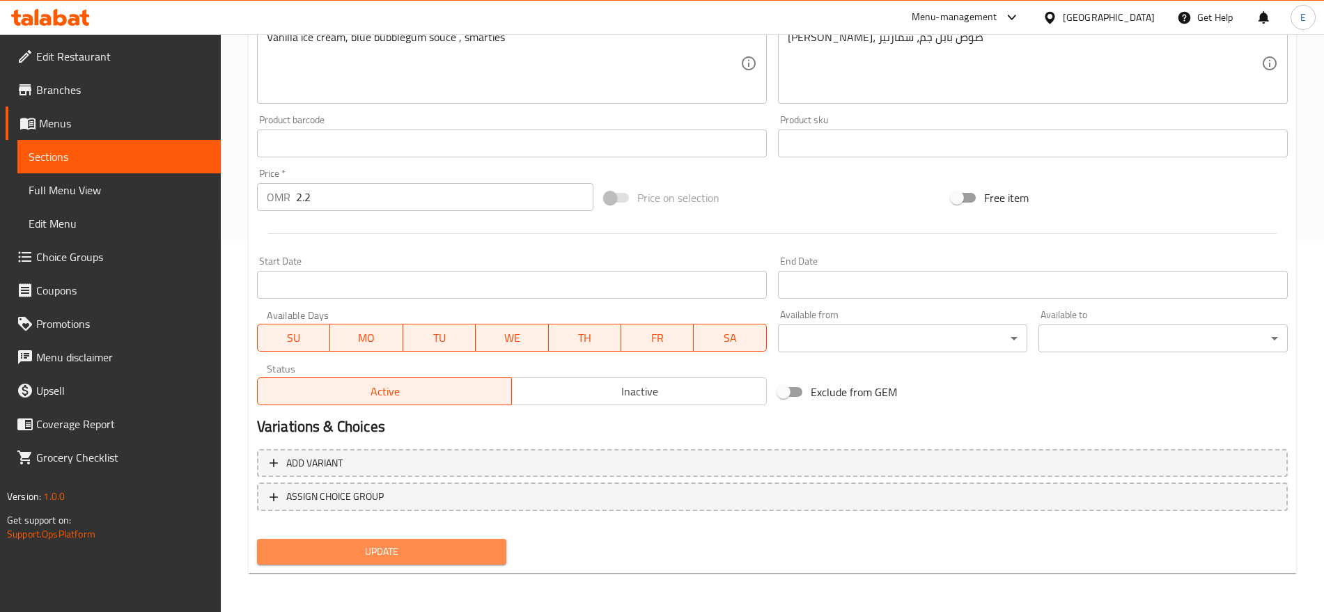
click at [474, 555] on span "Update" at bounding box center [381, 551] width 227 height 17
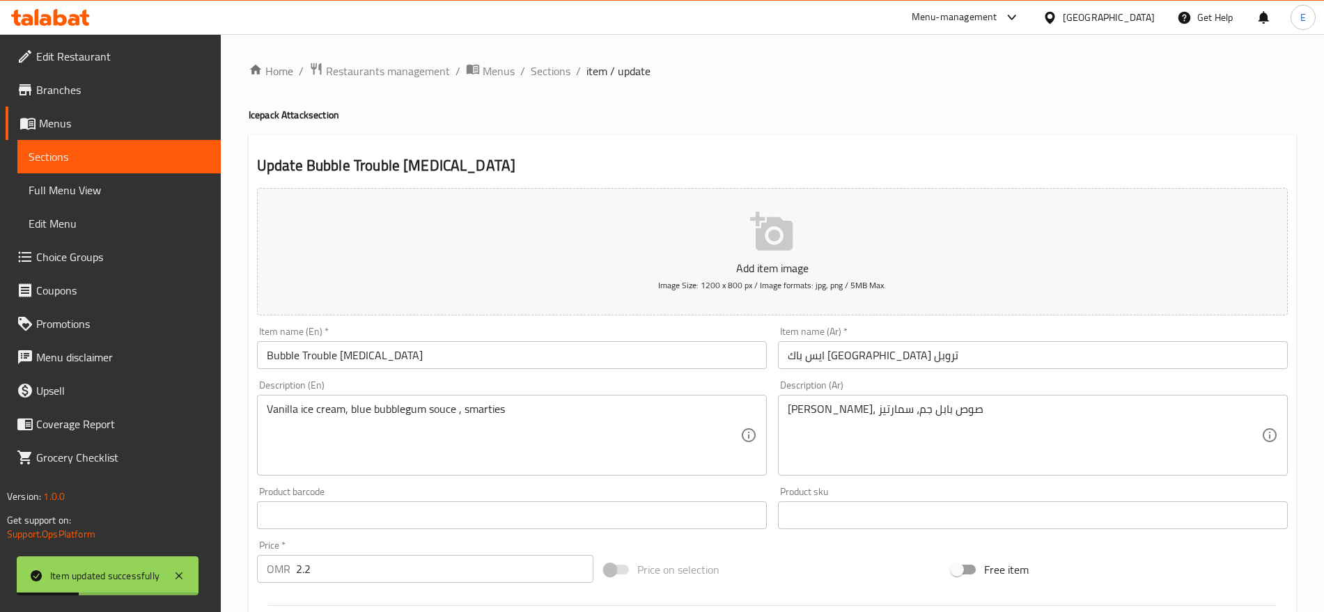
scroll to position [1, 0]
click at [546, 70] on span "Sections" at bounding box center [551, 70] width 40 height 17
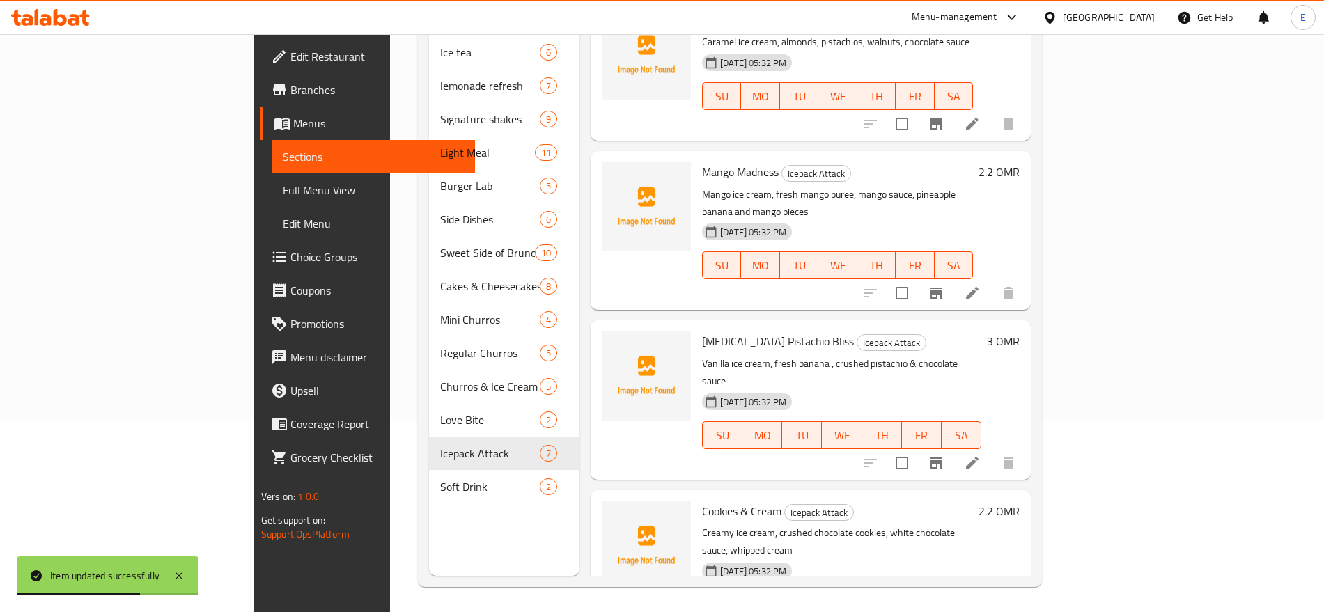
scroll to position [195, 0]
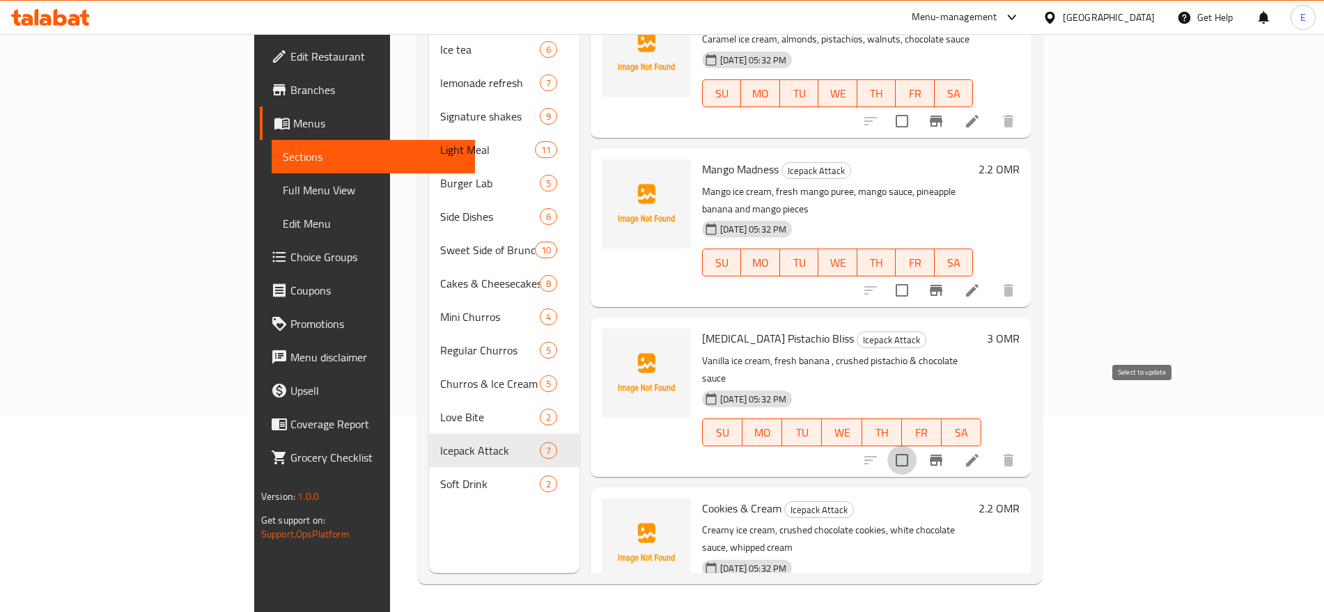
click at [917, 446] on input "checkbox" at bounding box center [901, 460] width 29 height 29
checkbox input "true"
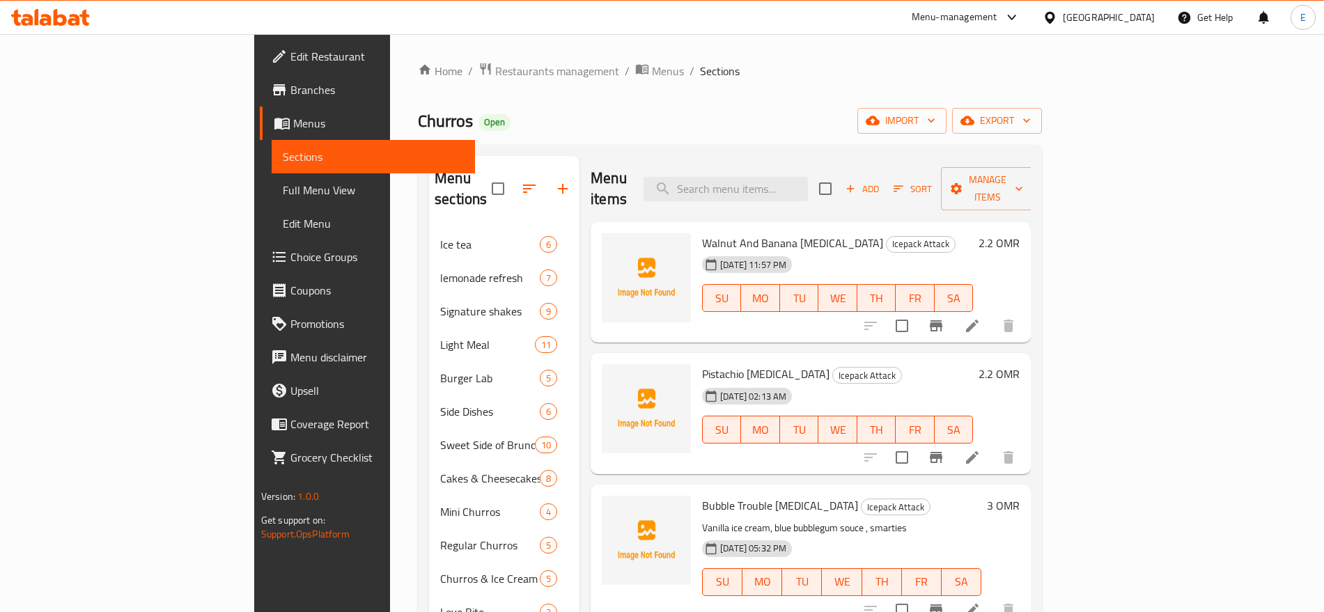
scroll to position [185, 0]
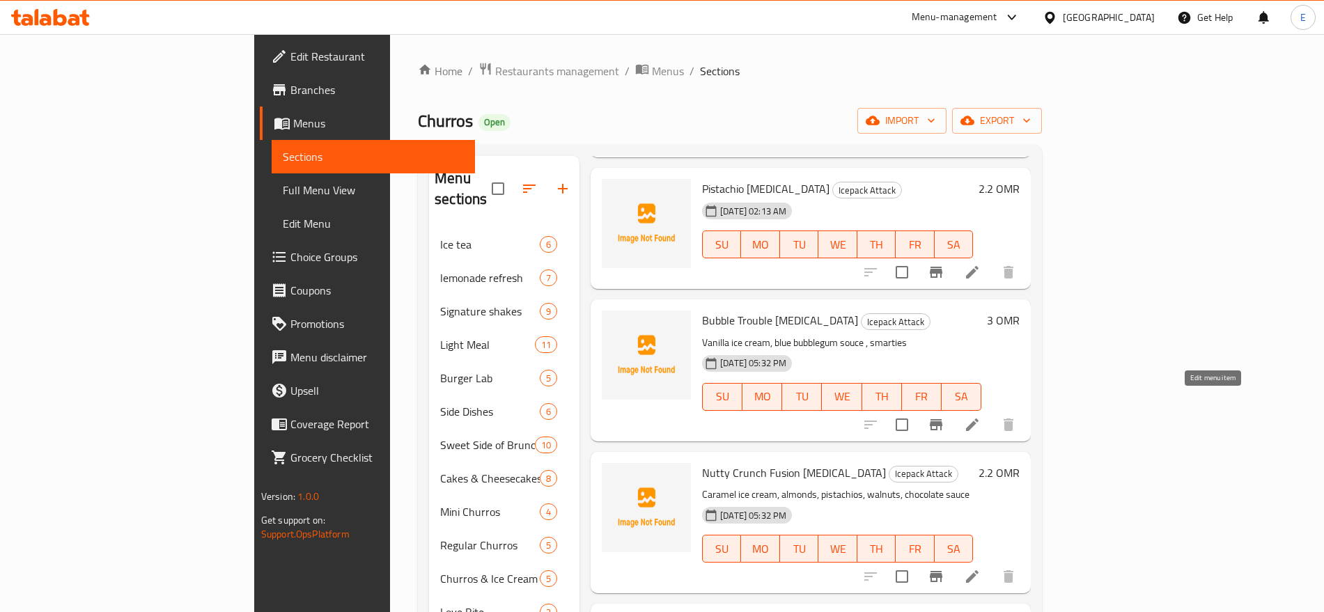
click at [981, 417] on icon at bounding box center [972, 425] width 17 height 17
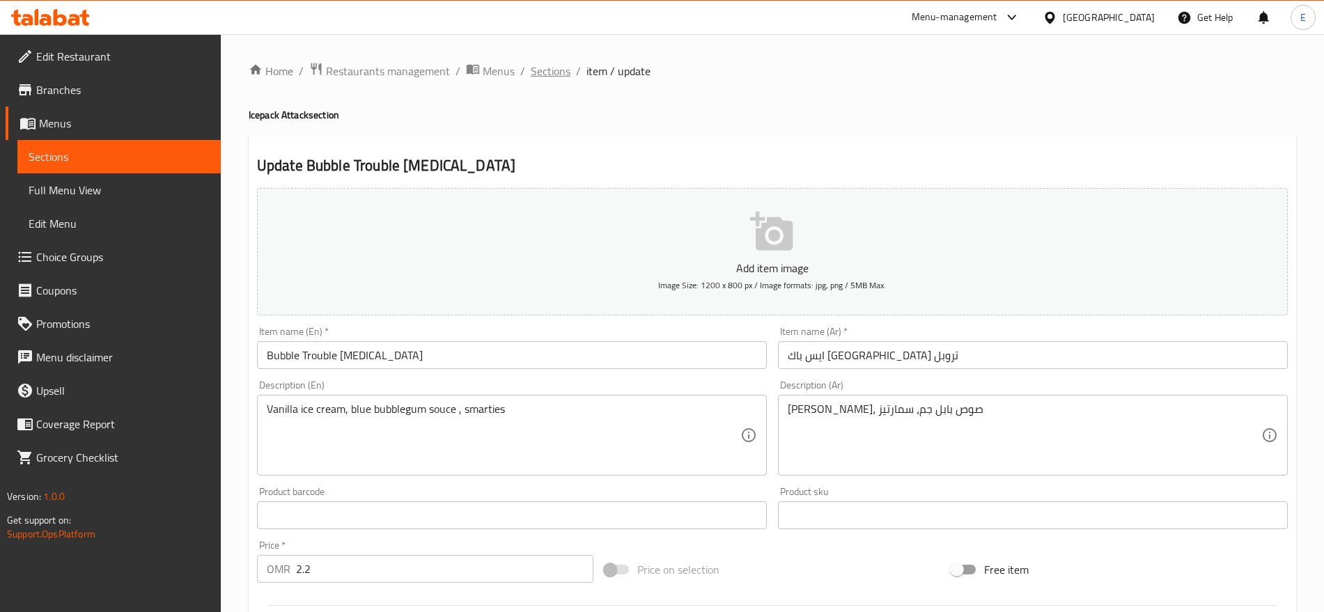
click at [555, 75] on span "Sections" at bounding box center [551, 71] width 40 height 17
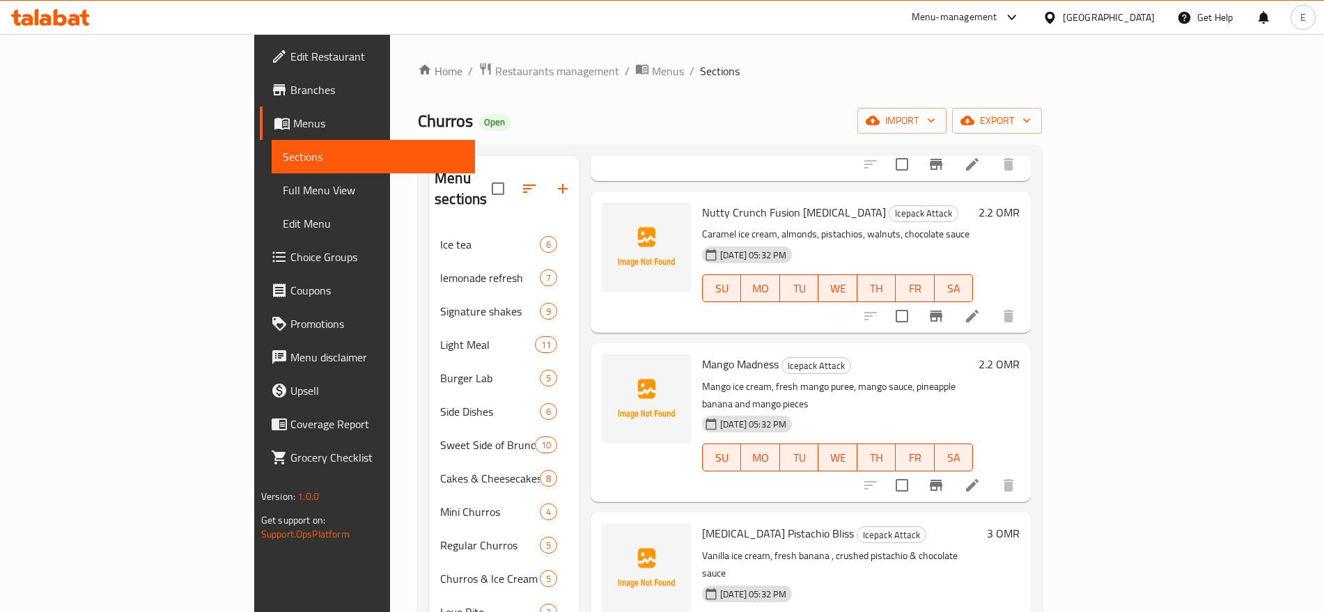
scroll to position [195, 0]
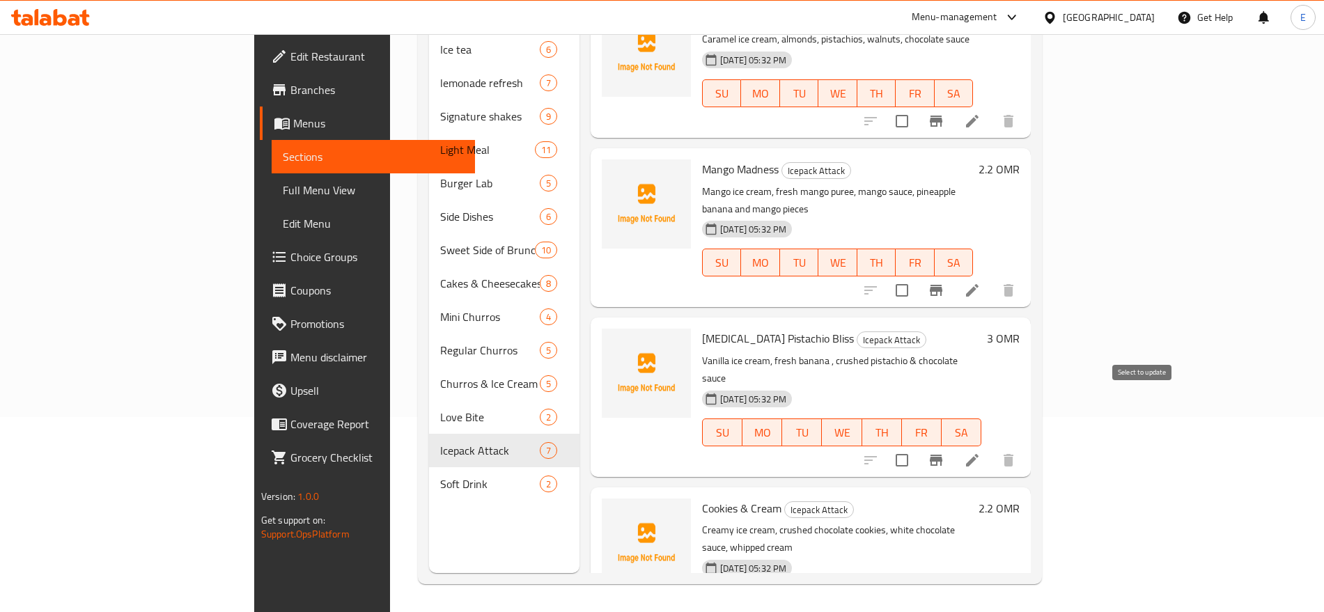
click at [917, 446] on input "checkbox" at bounding box center [901, 460] width 29 height 29
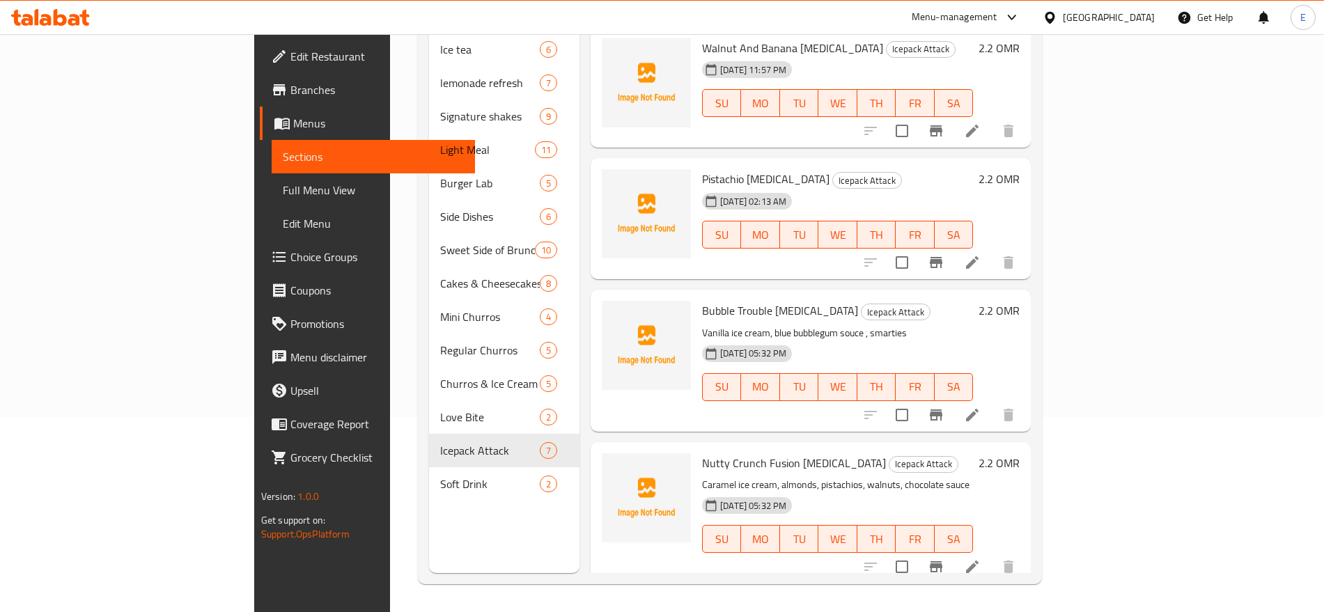
scroll to position [0, 0]
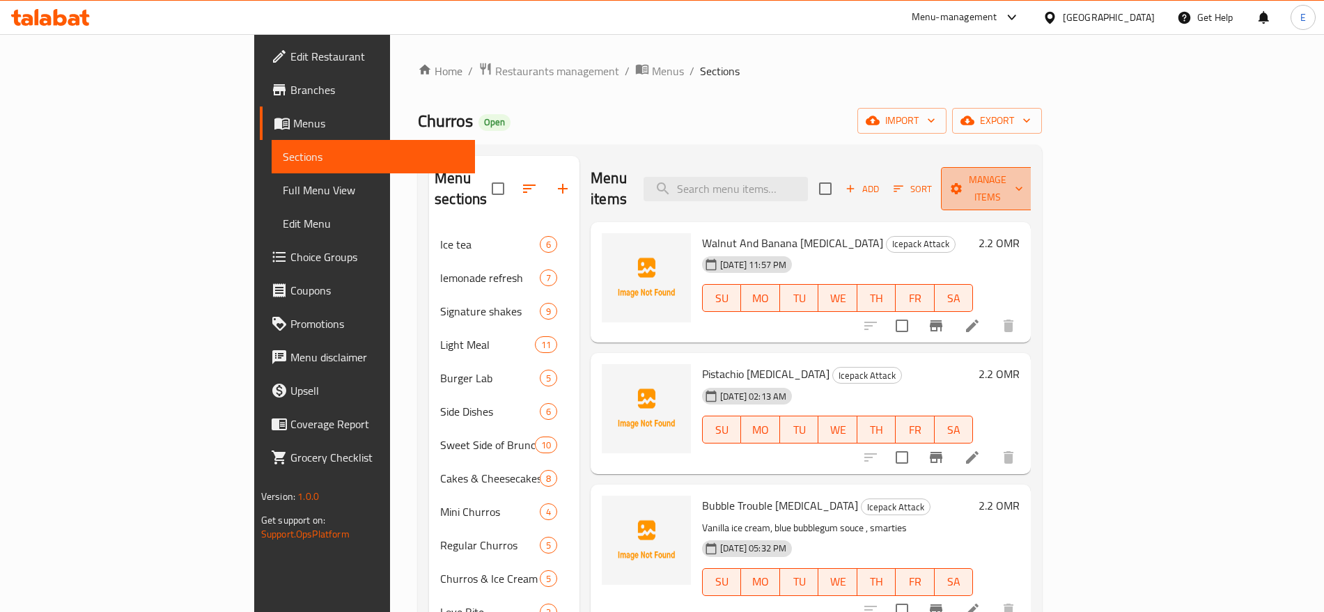
click at [1023, 171] on span "Manage items" at bounding box center [987, 188] width 71 height 35
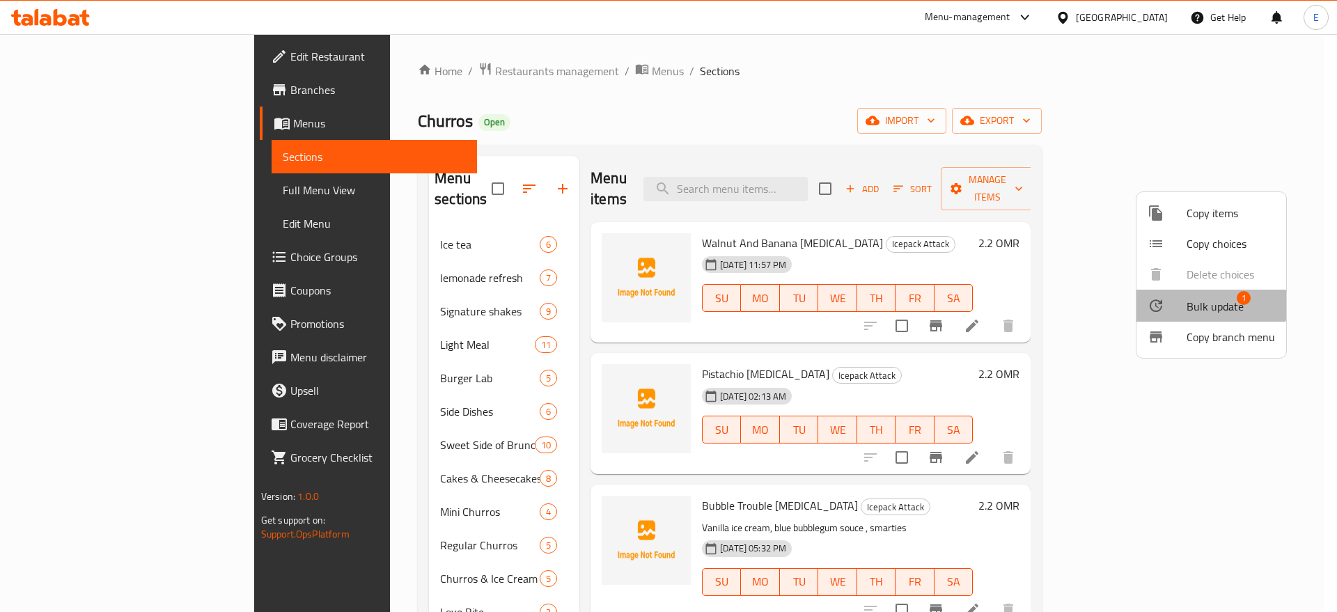
click at [1197, 300] on span "Bulk update" at bounding box center [1215, 306] width 57 height 17
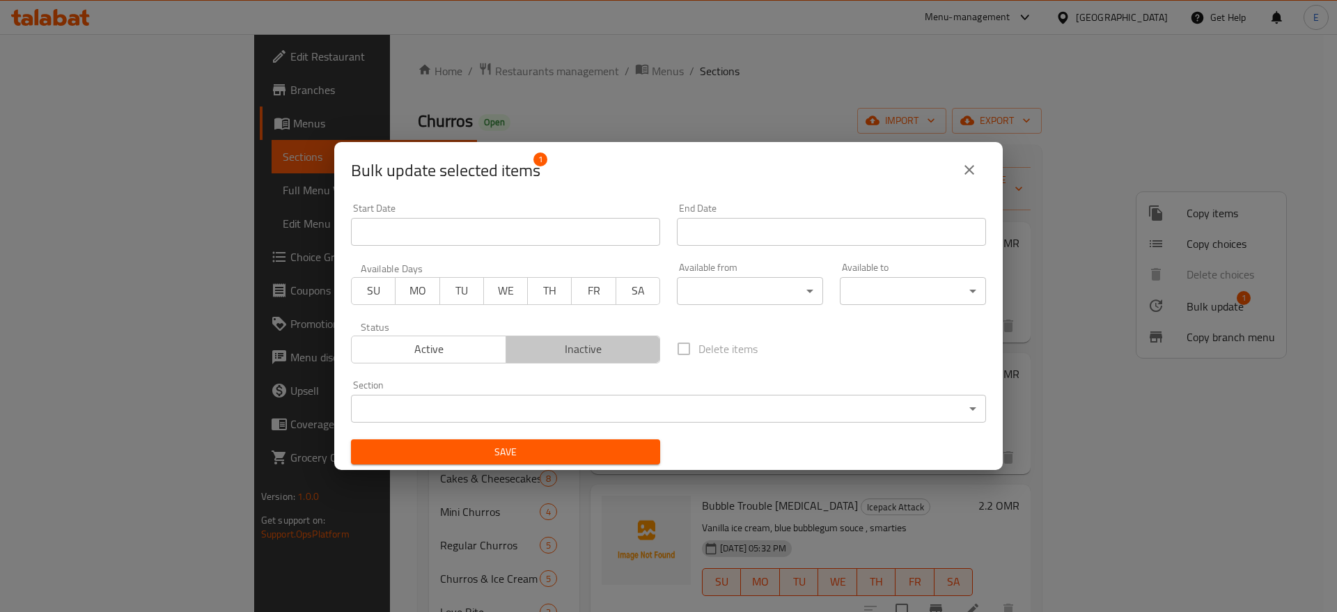
click at [581, 349] on span "Inactive" at bounding box center [583, 349] width 143 height 20
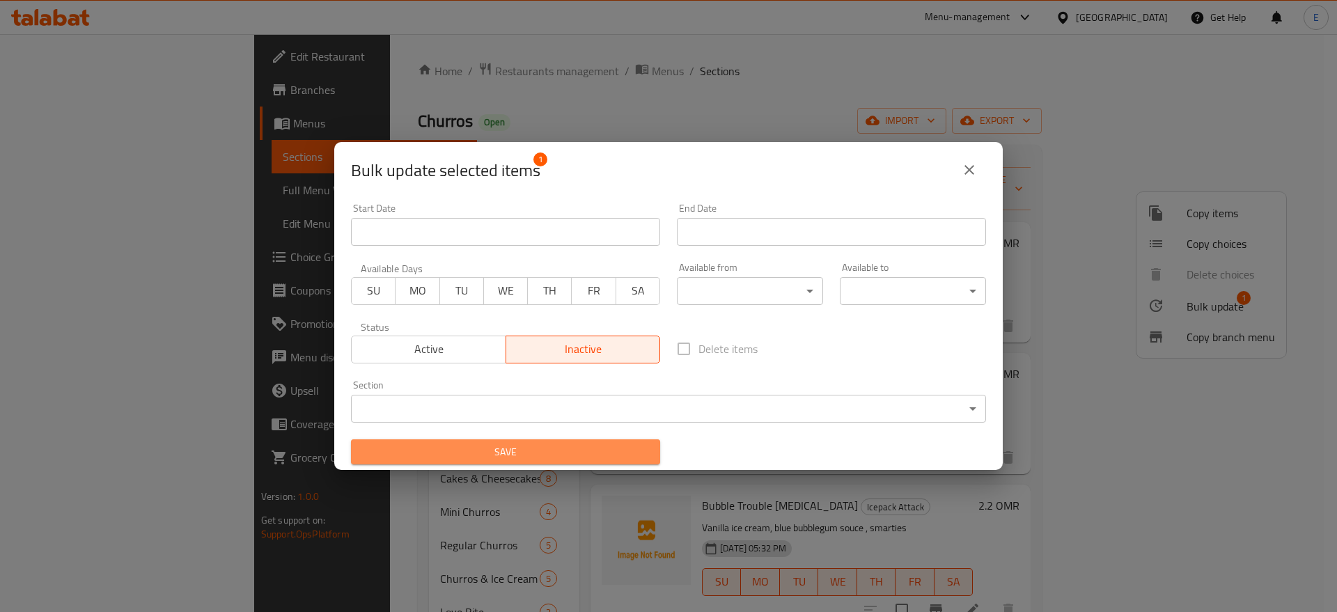
click at [510, 445] on span "Save" at bounding box center [505, 452] width 287 height 17
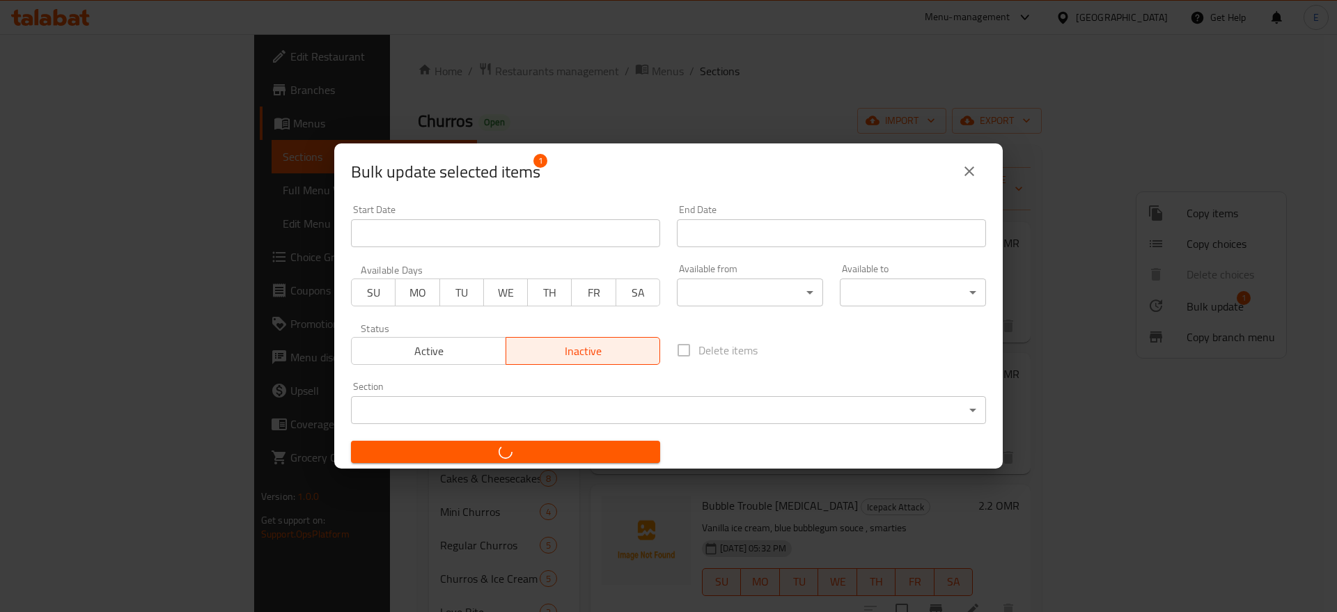
checkbox input "false"
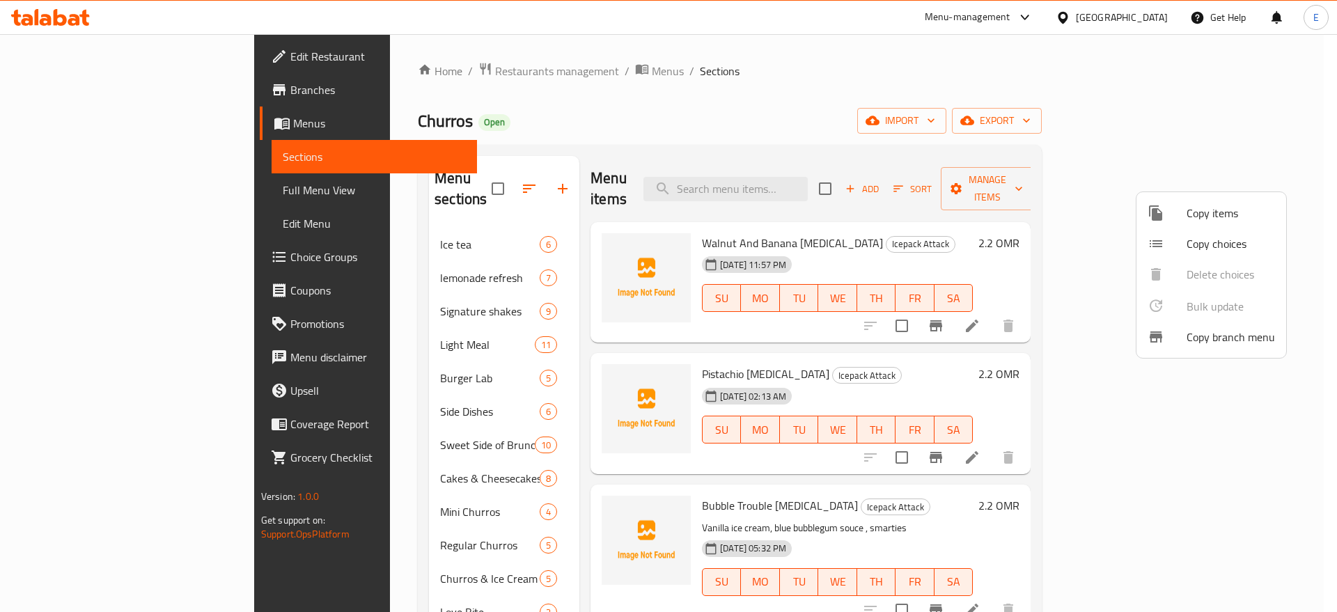
click at [1266, 114] on div at bounding box center [668, 306] width 1337 height 612
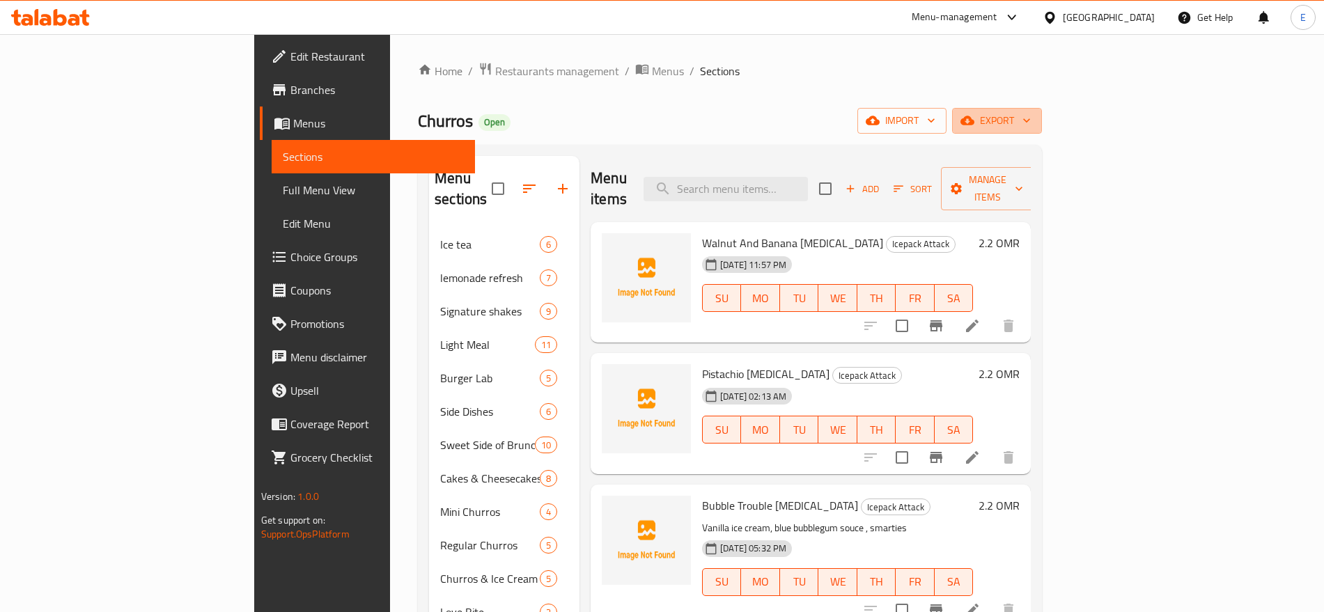
click at [1031, 114] on span "export" at bounding box center [997, 120] width 68 height 17
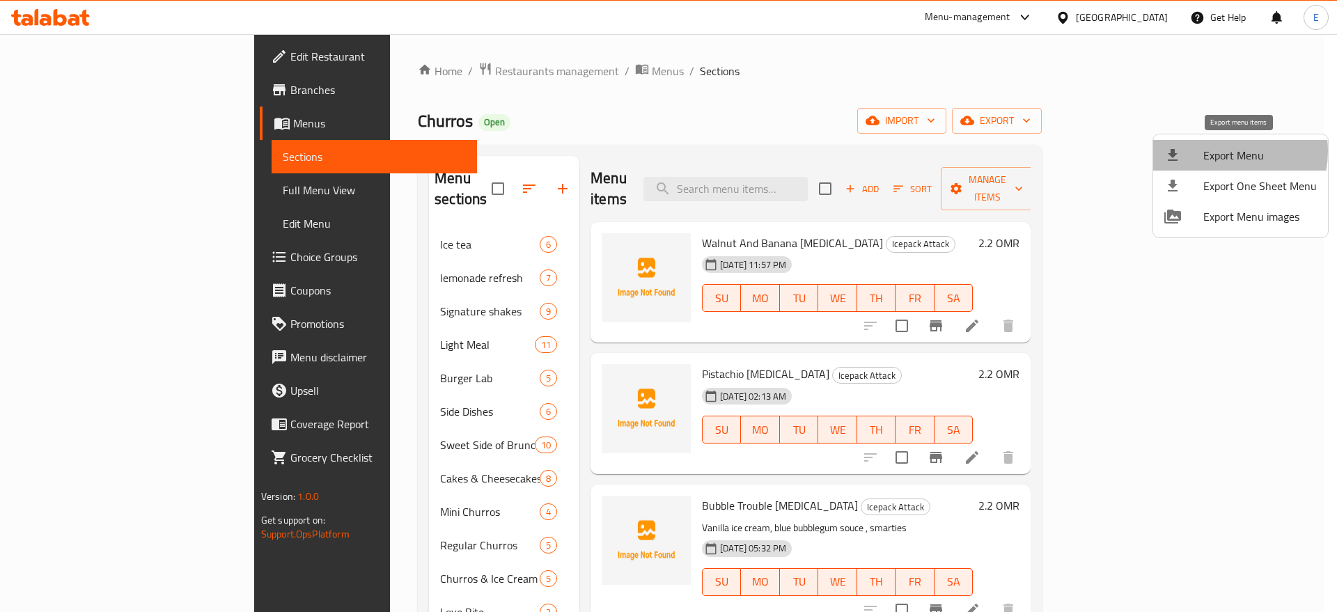
click at [1221, 151] on span "Export Menu" at bounding box center [1261, 155] width 114 height 17
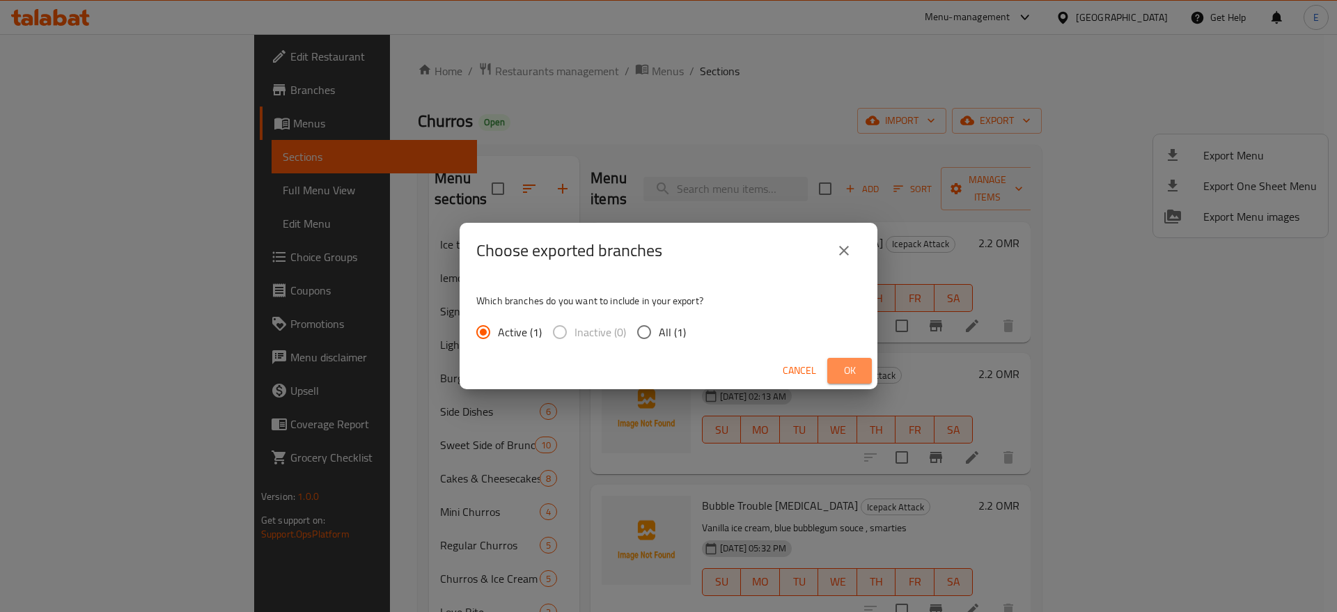
click at [867, 364] on button "Ok" at bounding box center [850, 371] width 45 height 26
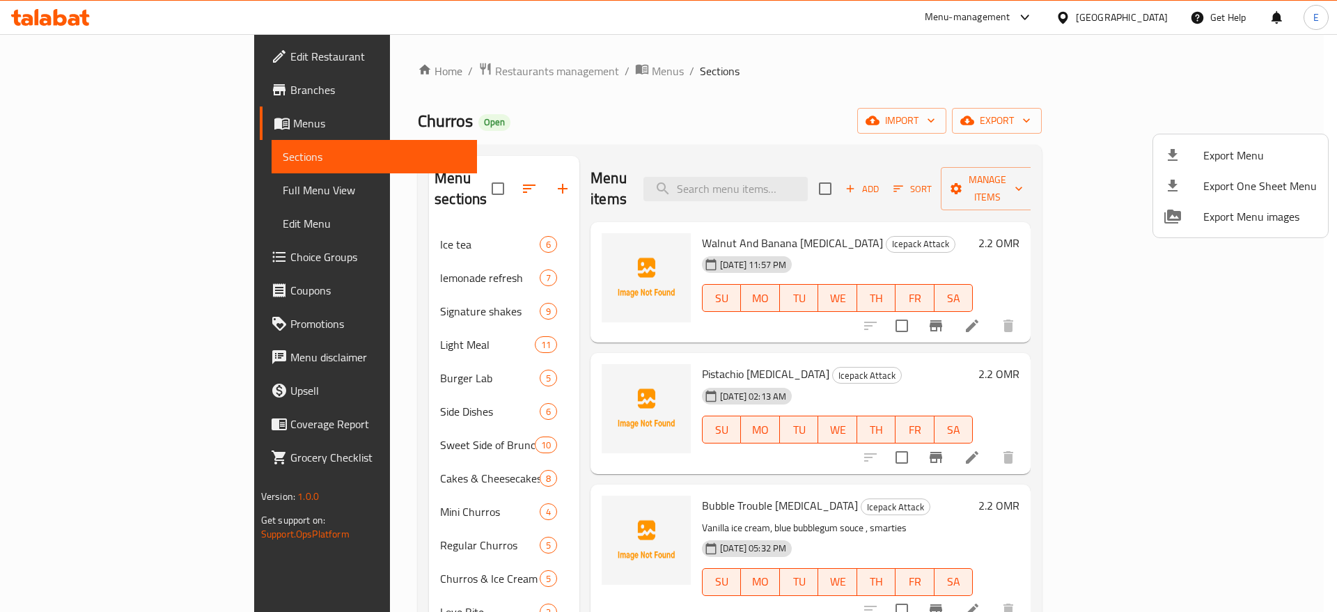
click at [83, 194] on div at bounding box center [668, 306] width 1337 height 612
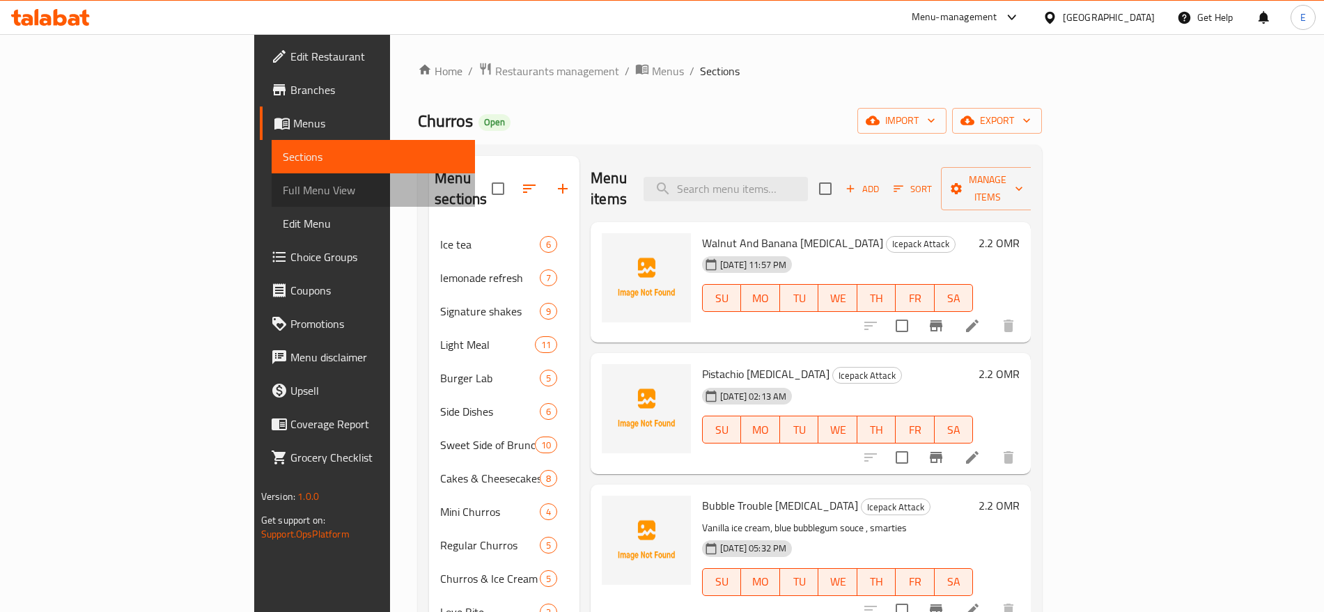
click at [283, 194] on span "Full Menu View" at bounding box center [373, 190] width 181 height 17
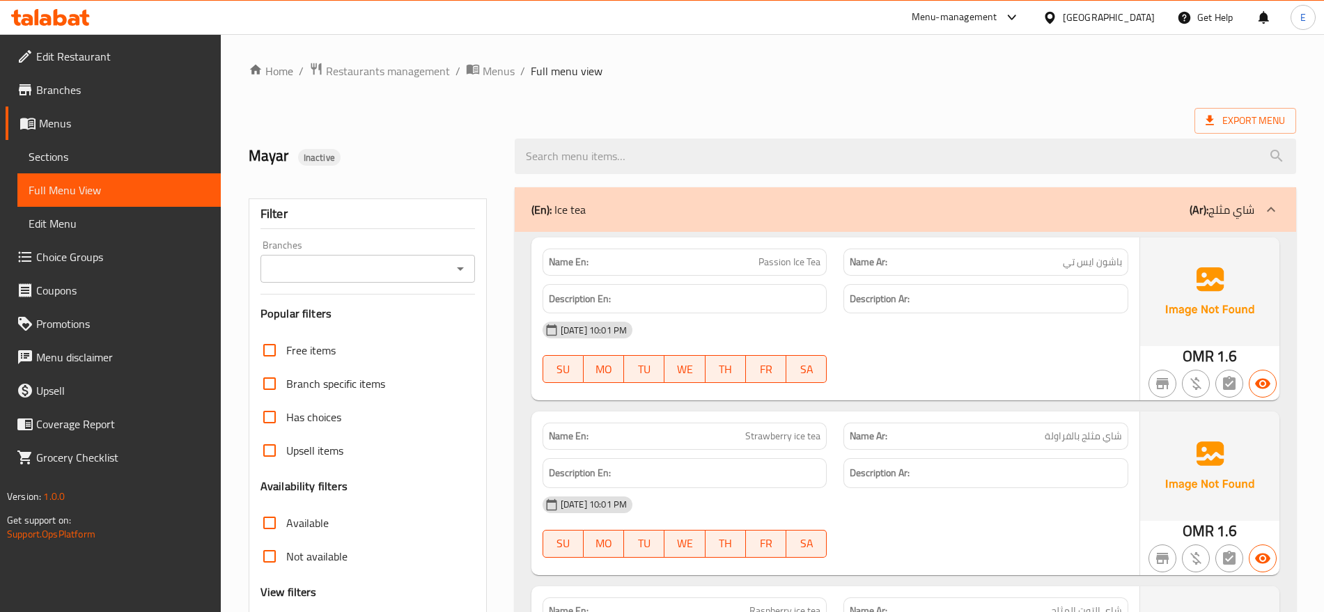
scroll to position [561, 0]
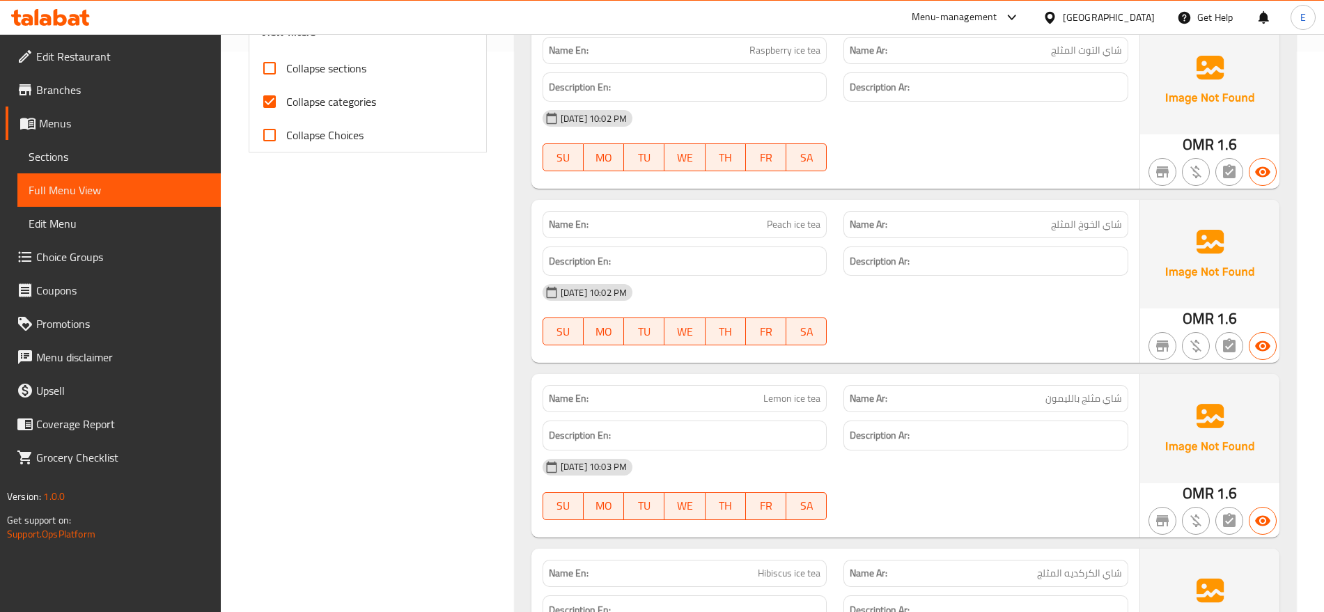
click at [336, 69] on span "Collapse sections" at bounding box center [326, 68] width 80 height 17
click at [286, 69] on input "Collapse sections" at bounding box center [269, 68] width 33 height 33
checkbox input "true"
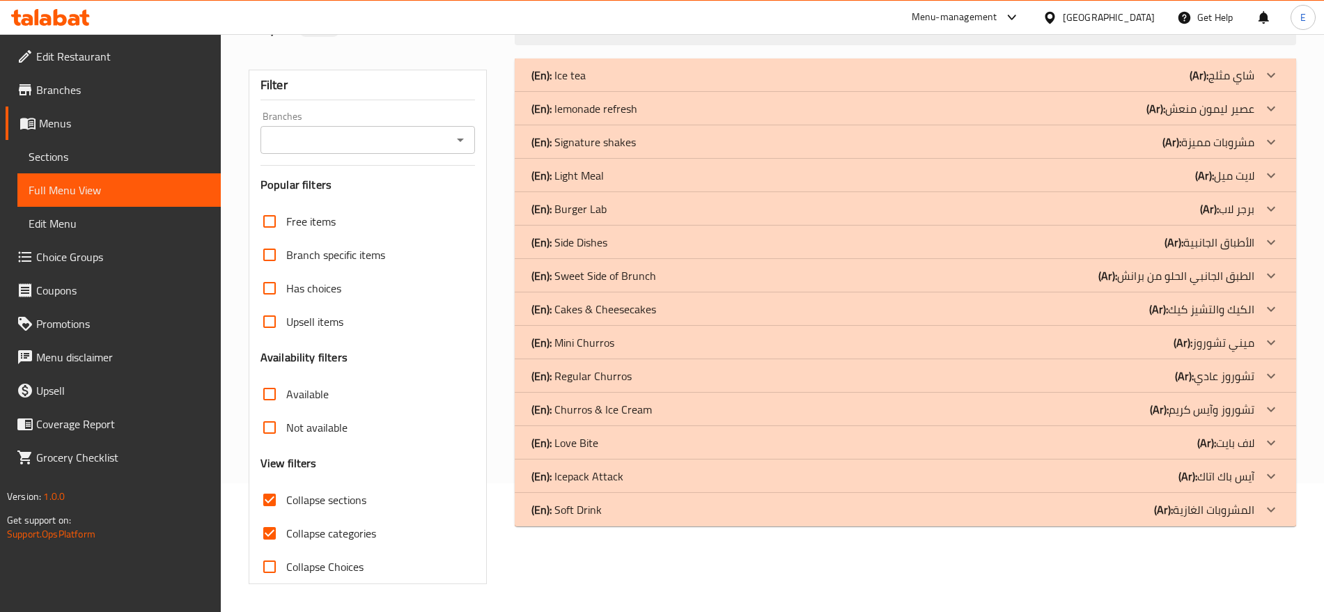
scroll to position [129, 0]
click at [665, 84] on div "(En): Icepack Attack (Ar): آيس باك اتاك" at bounding box center [892, 75] width 723 height 17
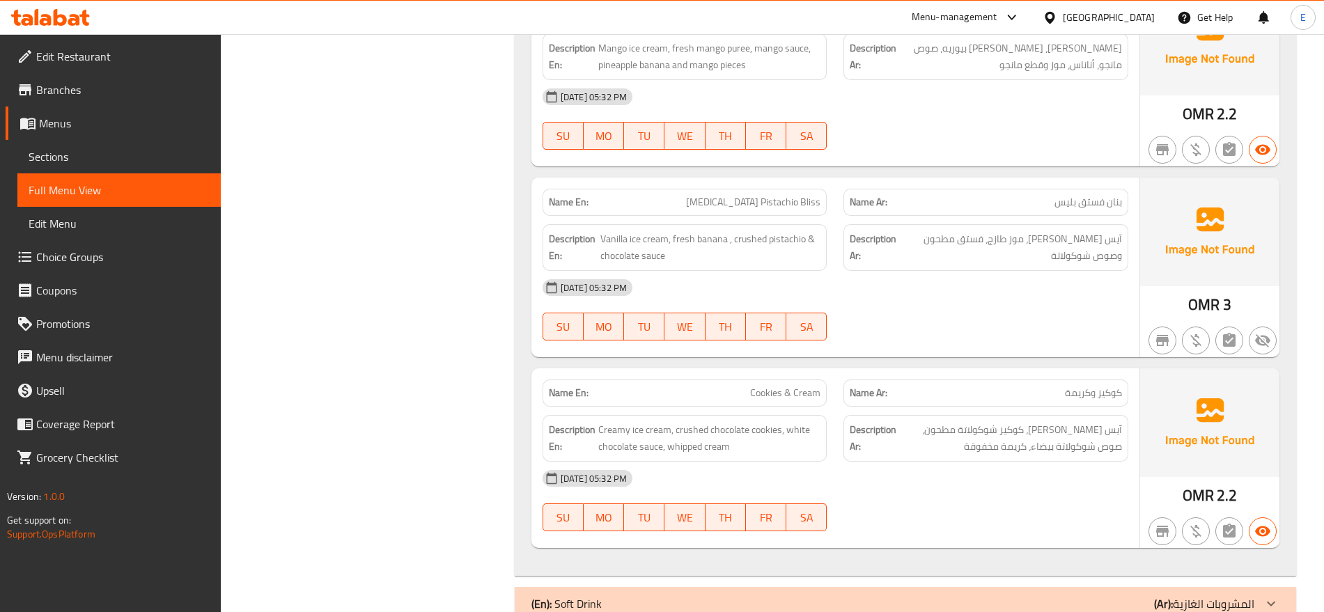
scroll to position [1376, 0]
drag, startPoint x: 730, startPoint y: 203, endPoint x: 831, endPoint y: 205, distance: 101.0
click at [831, 205] on div "Name En: [MEDICAL_DATA] Pistachio Bliss" at bounding box center [685, 204] width 302 height 44
copy span "[MEDICAL_DATA] Pistachio Bliss"
